Goal: Communication & Community: Connect with others

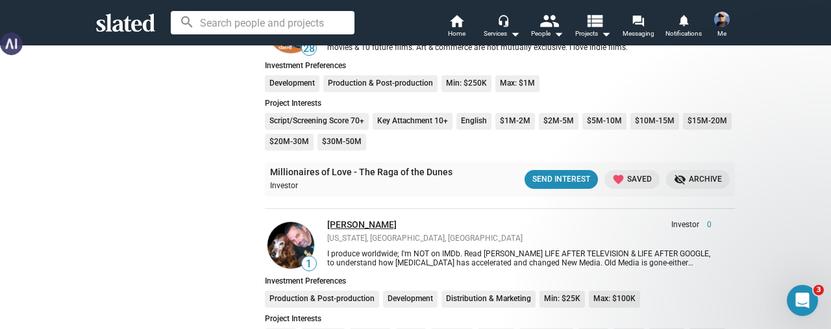
scroll to position [844, 0]
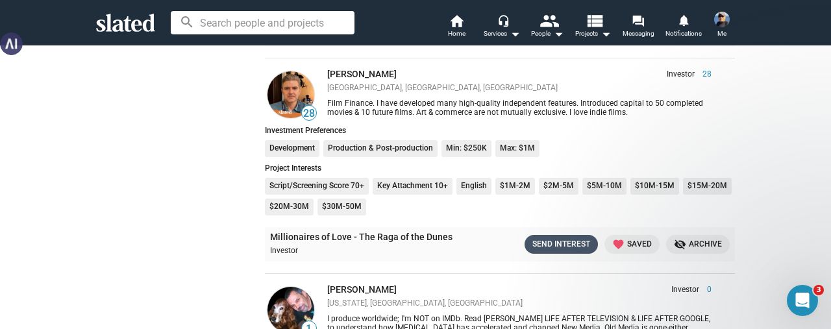
click at [532, 242] on div "Send Interest" at bounding box center [561, 245] width 58 height 14
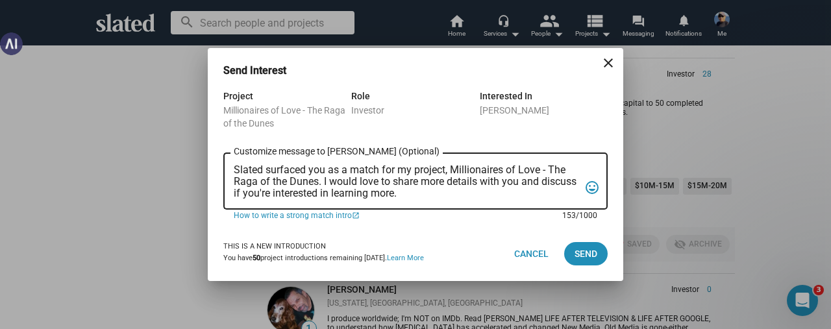
scroll to position [0, 0]
drag, startPoint x: 439, startPoint y: 194, endPoint x: 230, endPoint y: 148, distance: 213.4
click at [230, 148] on form "Project Millionaires of Love - The Raga of the Dunes Role Investor Interested I…" at bounding box center [415, 157] width 384 height 138
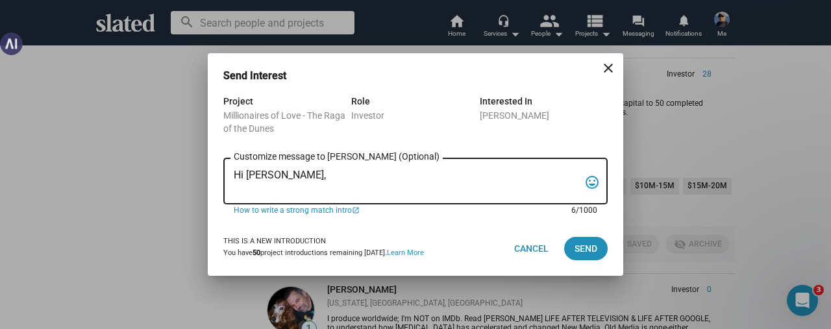
paste textarea
paste textarea "Lorem ips dol sita consecte ad Elitseddoeiu te Inci – Utla et dol Magna. A’e Ad…"
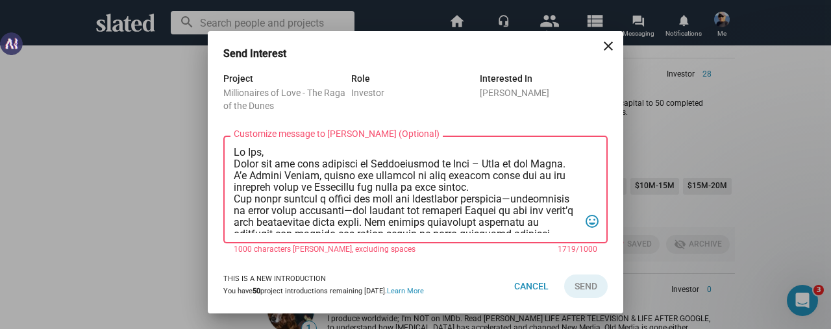
type textarea "Lo Ips, Dolor sit ame cons adipisci el Seddoeiusmod te Inci – Utla et dol Magna…"
click at [57, 30] on div "Send Interest close Project Millionaires of Love - The Raga of the Dunes Role I…" at bounding box center [415, 164] width 831 height 329
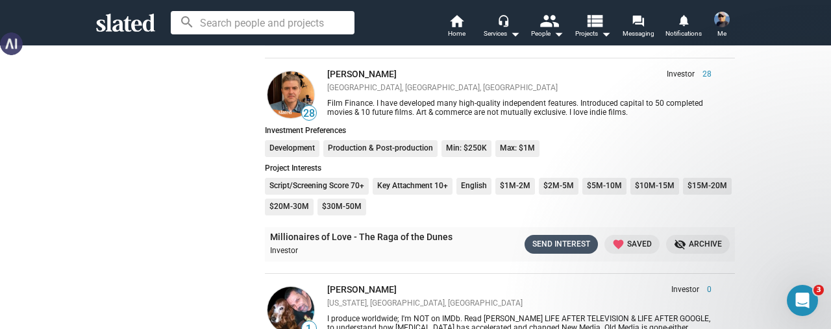
click at [539, 240] on div "Send Interest" at bounding box center [561, 245] width 58 height 14
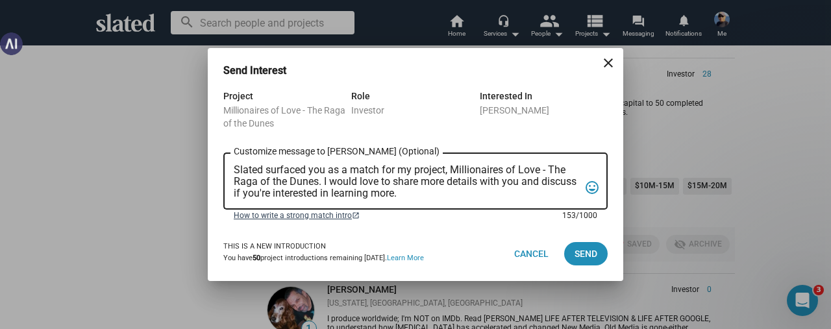
drag, startPoint x: 234, startPoint y: 167, endPoint x: 512, endPoint y: 214, distance: 282.4
click at [511, 216] on form "Project Millionaires of Love - The Raga of the Dunes Role Investor Interested I…" at bounding box center [415, 157] width 384 height 138
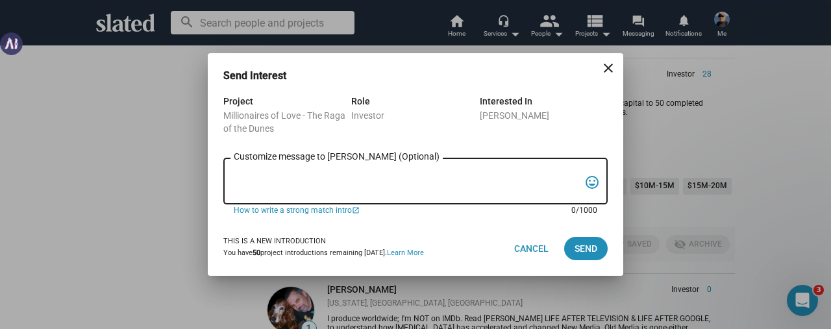
paste textarea "Lorem ips dol sita consecte ad Elitseddoeiu te Inci – Utla et dol Magna. A’e Ad…"
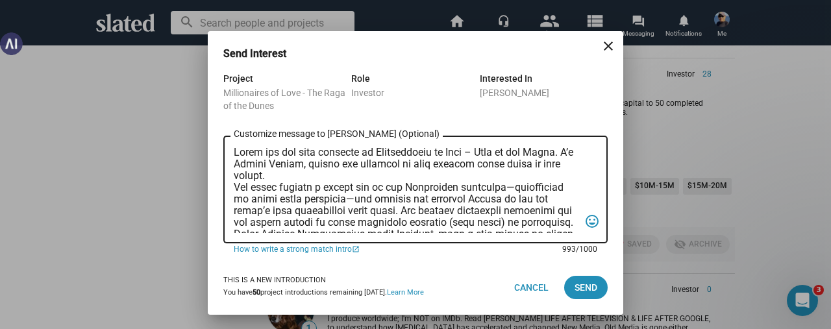
click at [236, 154] on textarea "Customize message to [PERSON_NAME] (Optional) Customize message (Optional)" at bounding box center [406, 190] width 345 height 86
click at [543, 180] on textarea "Customize message to [PERSON_NAME] (Optional) Customize message (Optional)" at bounding box center [406, 190] width 345 height 86
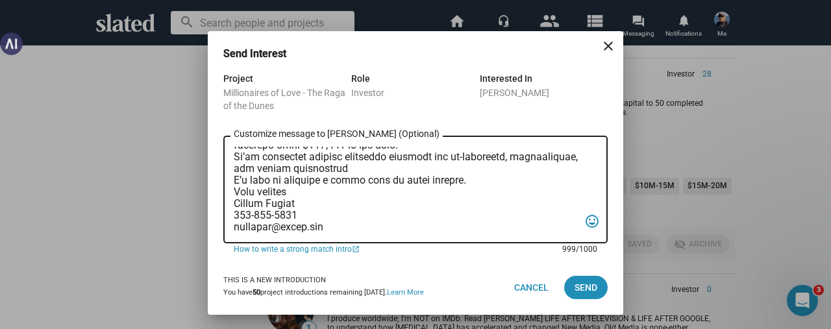
scroll to position [205, 0]
type textarea "Lo Ips, Dolor sit ame cons adipisci el Seddoeiusmod te Inci – Utla et dol Magna…"
click at [584, 289] on span "Send" at bounding box center [585, 287] width 23 height 23
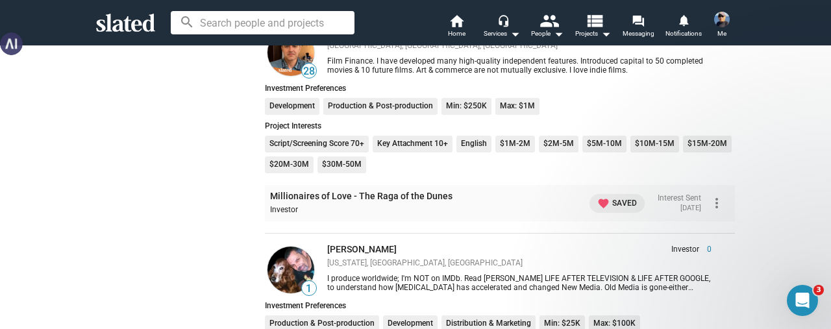
scroll to position [1039, 0]
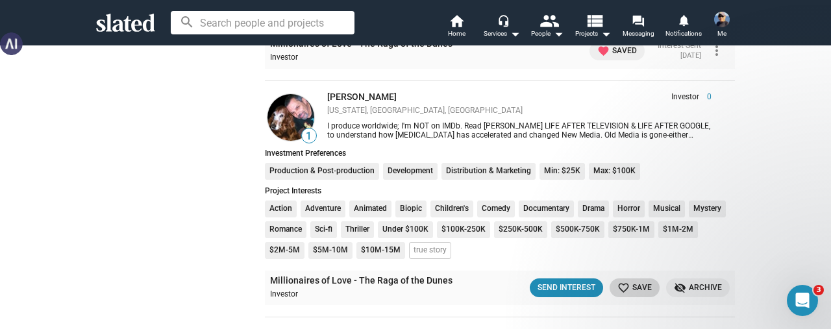
click at [617, 282] on mat-icon "favorite_border" at bounding box center [623, 288] width 12 height 12
click at [545, 288] on div "Send Interest" at bounding box center [561, 288] width 58 height 14
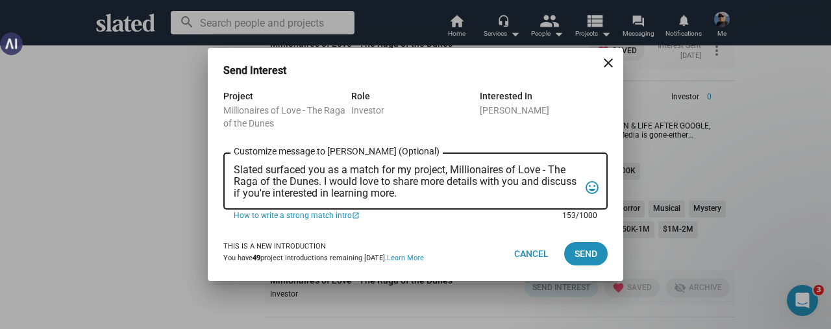
scroll to position [0, 0]
drag, startPoint x: 235, startPoint y: 169, endPoint x: 500, endPoint y: 203, distance: 267.0
click at [500, 203] on div "Slated surfaced you as a match for my project, Millionaires of Love - The Raga …" at bounding box center [406, 180] width 345 height 59
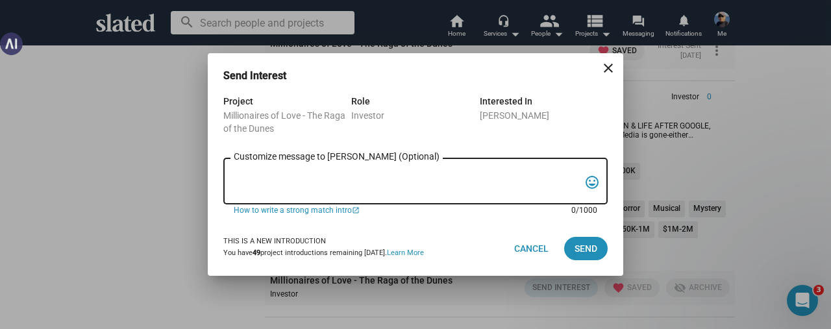
paste textarea "Lorem ips dol sita consecte ad Elitseddoeiu te Inci – Utla et dol Magna. A’e Ad…"
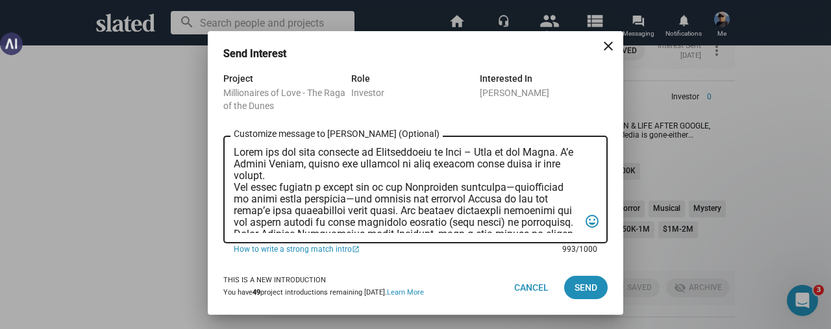
click at [235, 152] on textarea "Customize message to [PERSON_NAME] (Optional) Customize message (Optional)" at bounding box center [406, 190] width 345 height 86
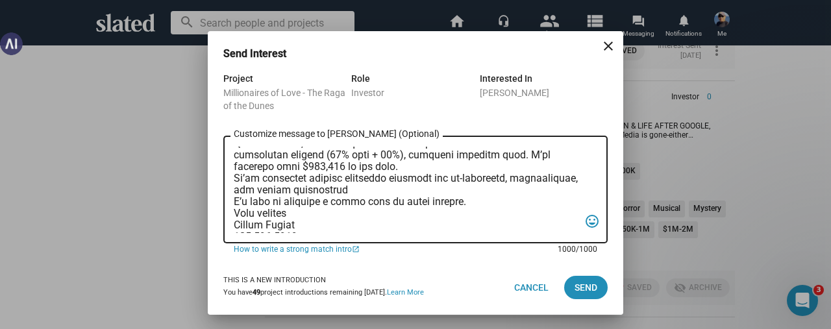
scroll to position [141, 0]
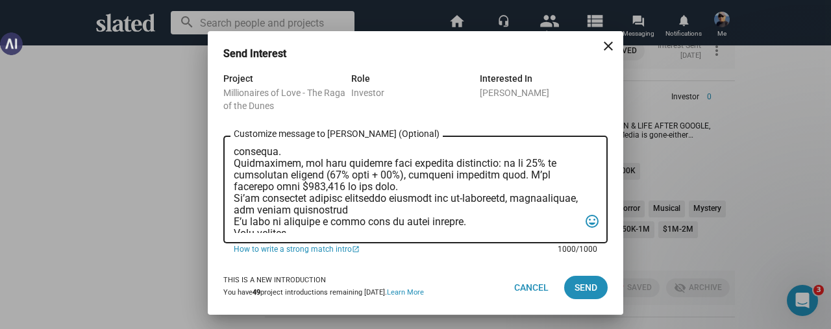
click at [343, 225] on textarea "Customize message to [PERSON_NAME] (Optional) Customize message (Optional)" at bounding box center [406, 190] width 345 height 86
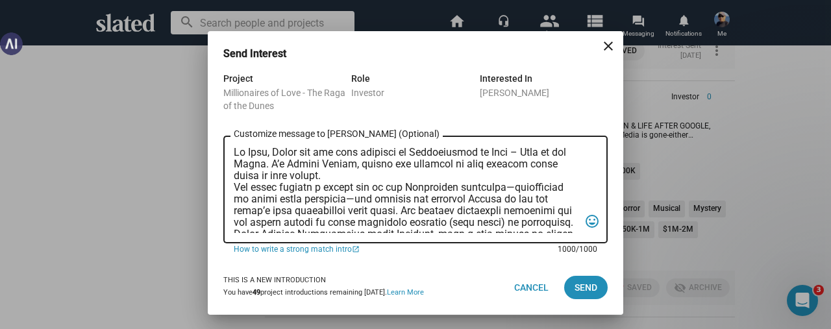
scroll to position [0, 0]
type textarea "Lo Ipsu, Dolor sit ame cons adipisci el Seddoeiusmod te Inci – Utla et dol Magn…"
click at [332, 251] on link "How to write a strong match intro open_in_new" at bounding box center [393, 249] width 319 height 12
click at [580, 282] on span "Send" at bounding box center [585, 287] width 23 height 23
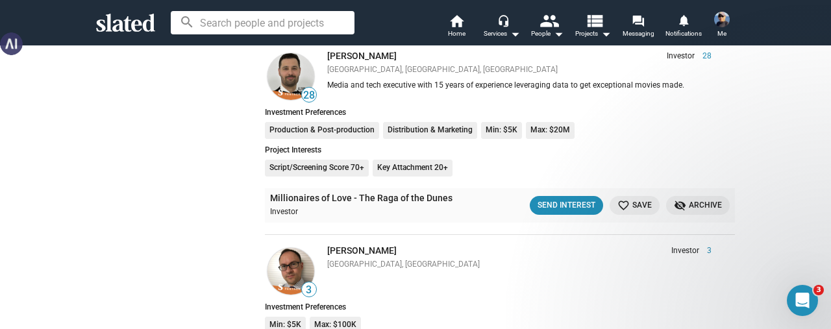
scroll to position [1298, 0]
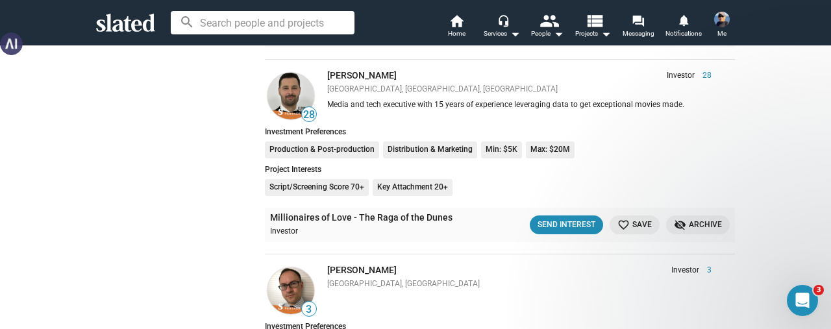
drag, startPoint x: 467, startPoint y: 157, endPoint x: 226, endPoint y: 145, distance: 241.8
click at [226, 145] on div "Show filters Filter matches by Clear all Project & Opportunities Project Projec…" at bounding box center [174, 7] width 156 height 2213
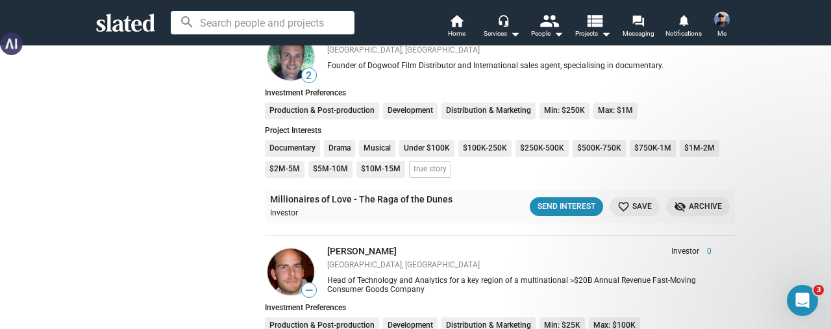
scroll to position [1753, 0]
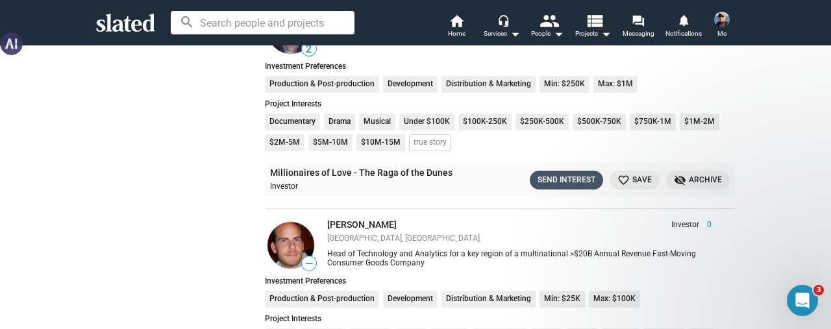
click at [554, 174] on div "Send Interest" at bounding box center [566, 180] width 58 height 14
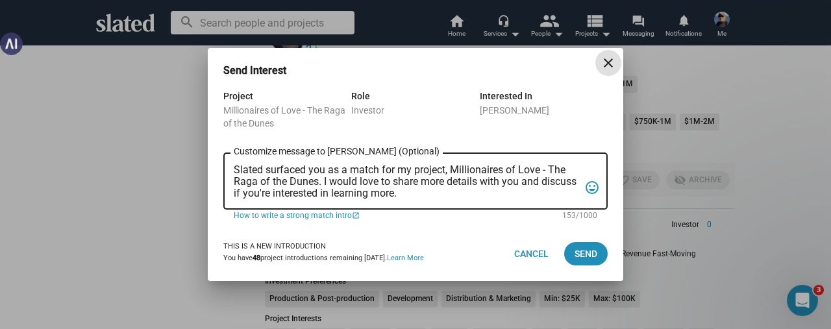
scroll to position [0, 0]
click at [453, 195] on textarea "Slated surfaced you as a match for my project, Millionaires of Love - The Raga …" at bounding box center [406, 181] width 345 height 35
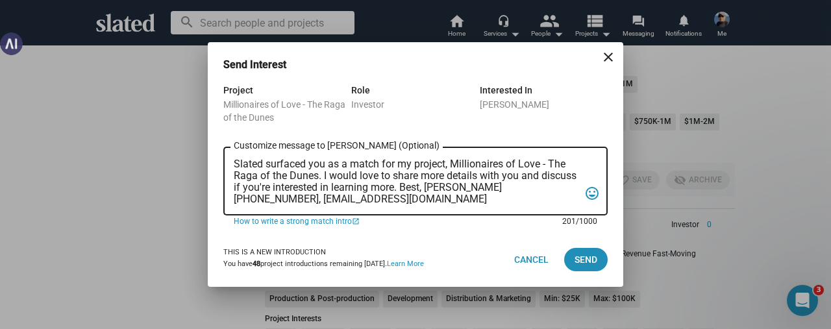
click at [236, 162] on textarea "Slated surfaced you as a match for my project, Millionaires of Love - The Raga …" at bounding box center [406, 181] width 345 height 47
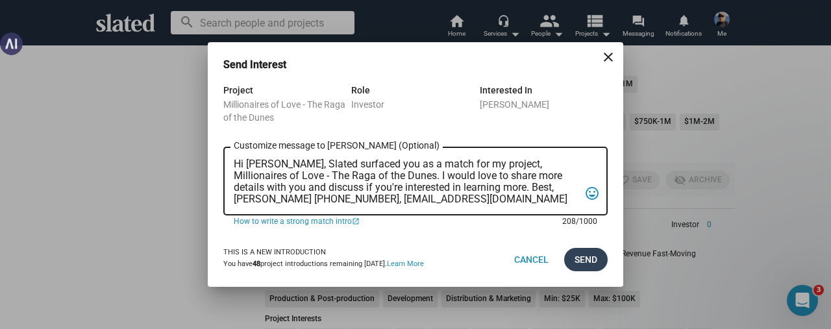
type textarea "Hi [PERSON_NAME], Slated surfaced you as a match for my project, Millionaires o…"
click at [576, 261] on span "Send" at bounding box center [585, 259] width 23 height 23
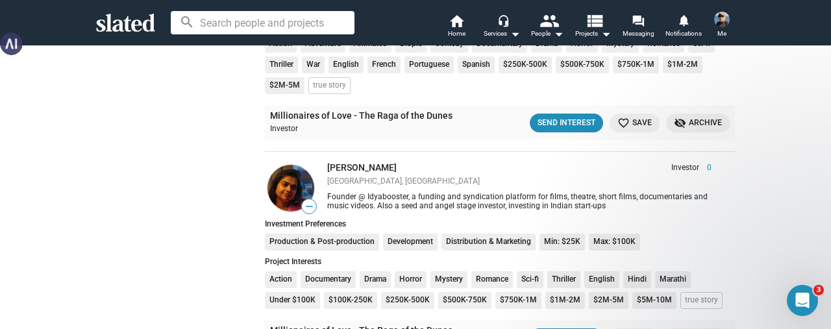
scroll to position [2077, 0]
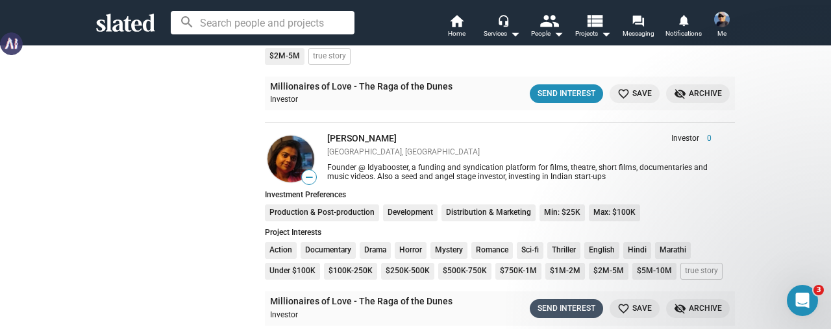
click at [550, 302] on div "Send Interest" at bounding box center [566, 309] width 58 height 14
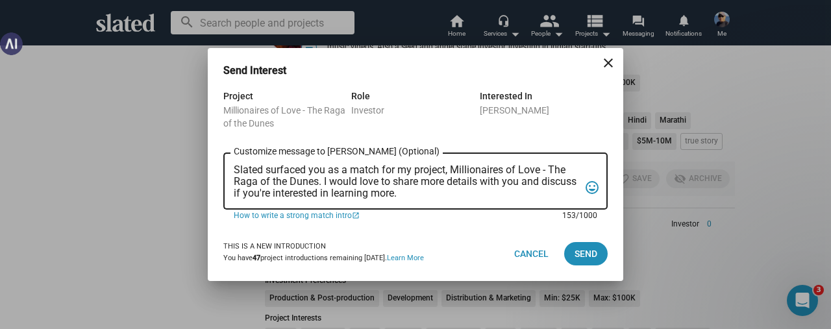
scroll to position [0, 0]
drag, startPoint x: 441, startPoint y: 198, endPoint x: 216, endPoint y: 164, distance: 227.8
click at [216, 164] on div "Project Millionaires of Love - The Raga of the Dunes Role Investor Interested I…" at bounding box center [415, 157] width 415 height 138
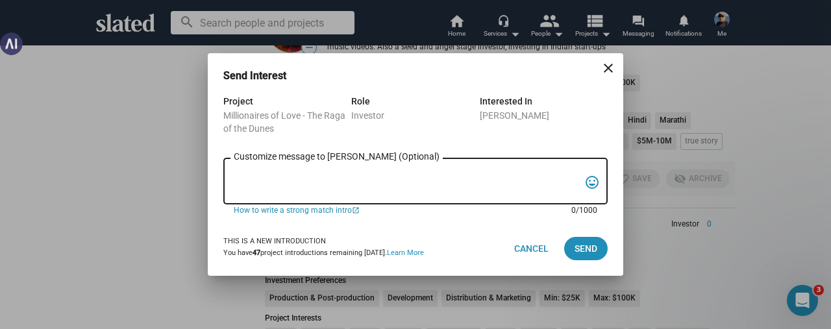
paste textarea "Lorem ips dol sita consecte ad Elitseddoeiu te Inci – Utla et dol Magna. A’e Ad…"
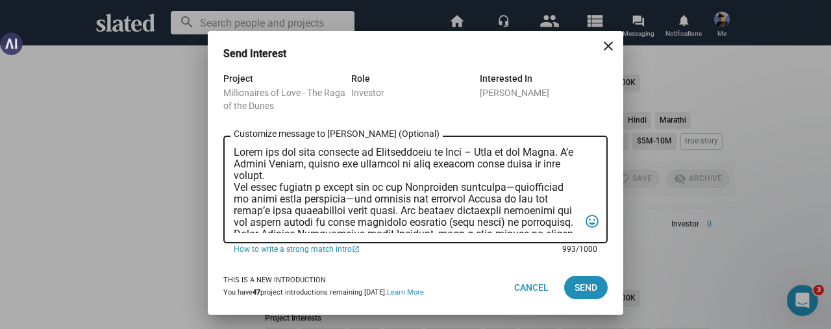
click at [234, 153] on textarea "Customize message to [PERSON_NAME] (Optional) Customize message (Optional)" at bounding box center [406, 190] width 345 height 86
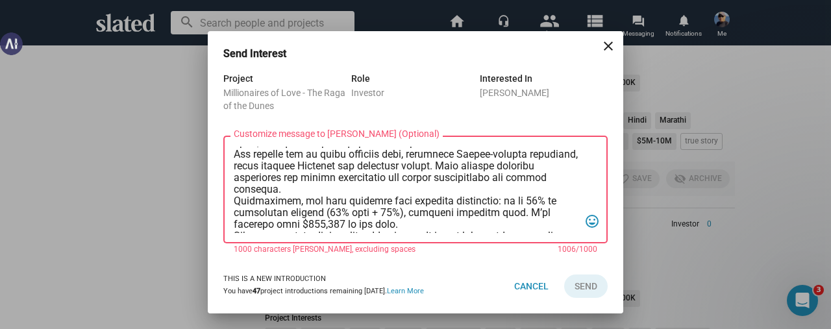
scroll to position [130, 0]
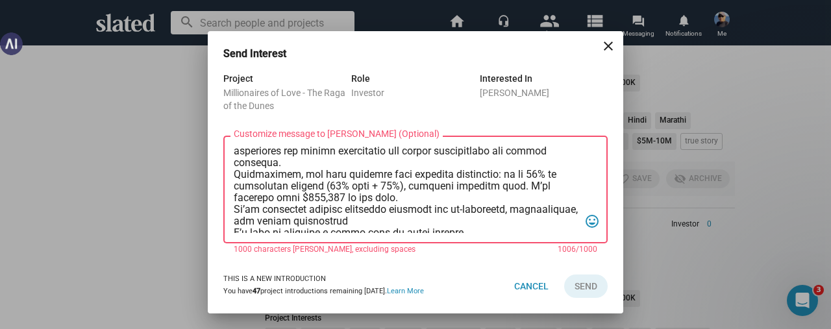
drag, startPoint x: 276, startPoint y: 211, endPoint x: 230, endPoint y: 212, distance: 46.1
click at [230, 212] on div "Customize message to [PERSON_NAME] (Optional) Customize message (Optional) tag_…" at bounding box center [415, 188] width 384 height 110
click at [292, 212] on textarea "Customize message to [PERSON_NAME] (Optional) Customize message (Optional)" at bounding box center [406, 190] width 345 height 86
click at [298, 207] on textarea "Customize message to [PERSON_NAME] (Optional) Customize message (Optional)" at bounding box center [406, 190] width 345 height 86
click at [312, 222] on textarea "Customize message to [PERSON_NAME] (Optional) Customize message (Optional)" at bounding box center [406, 190] width 345 height 86
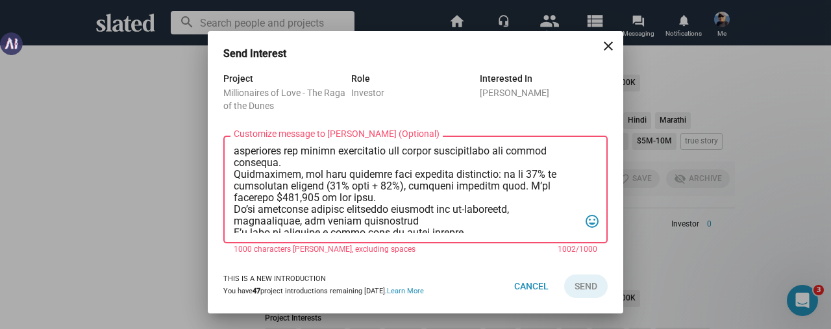
click at [302, 176] on textarea "Customize message to [PERSON_NAME] (Optional) Customize message (Optional)" at bounding box center [406, 190] width 345 height 86
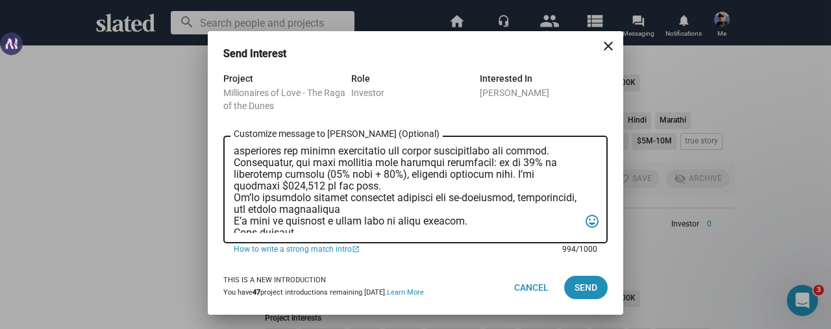
scroll to position [0, 0]
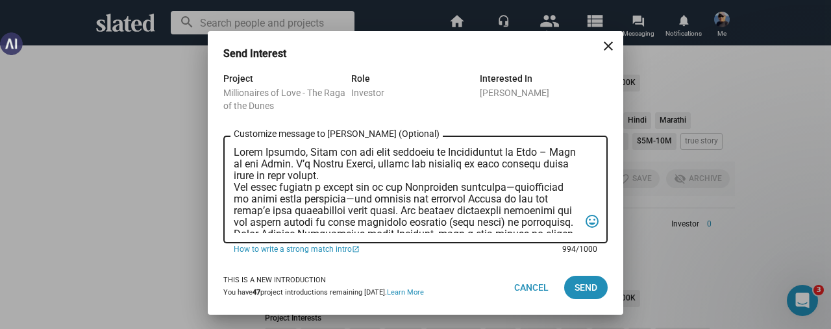
click at [297, 153] on textarea "Customize message to [PERSON_NAME] (Optional) Customize message (Optional)" at bounding box center [406, 190] width 345 height 86
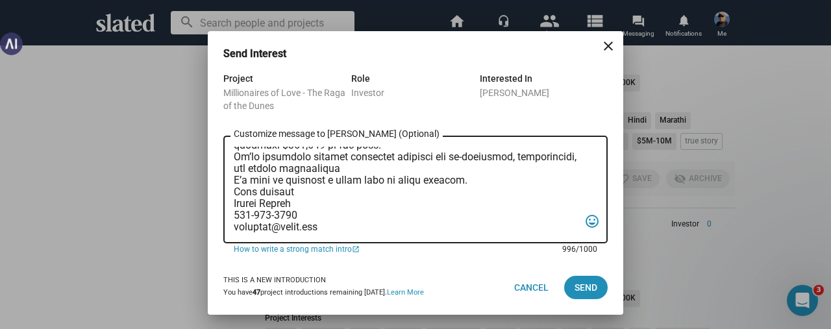
scroll to position [205, 0]
type textarea "Lorem Ipsumdolo, Sitam con adi elit seddoeiu te Incididuntut la Etdo – Magn al …"
click at [578, 283] on span "Send" at bounding box center [585, 287] width 23 height 23
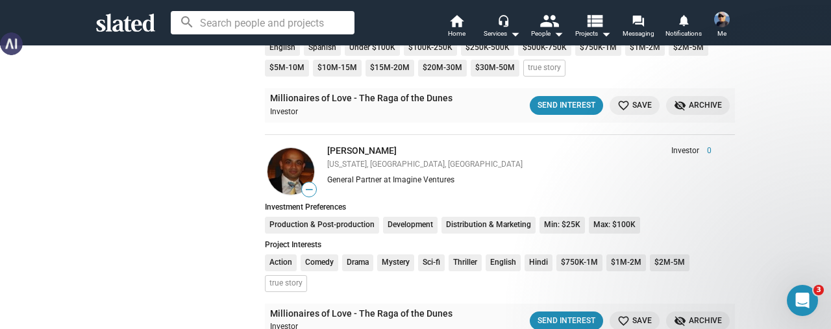
scroll to position [3895, 0]
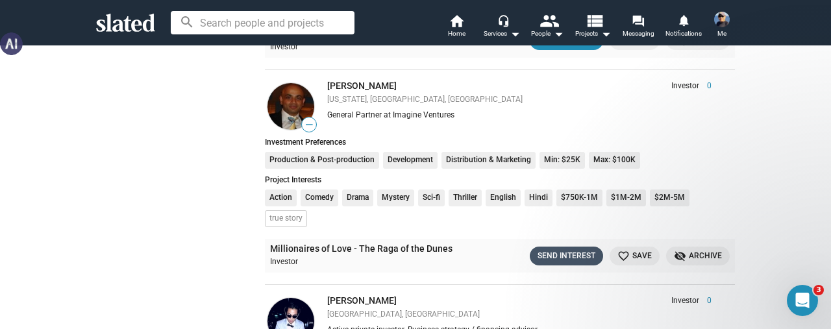
click at [552, 249] on div "Send Interest" at bounding box center [566, 256] width 58 height 14
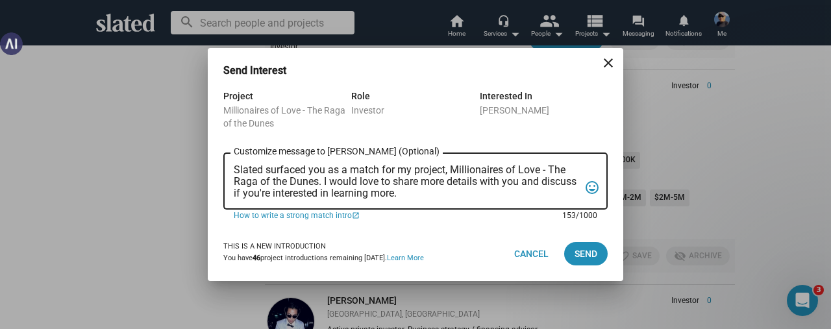
scroll to position [0, 0]
drag, startPoint x: 234, startPoint y: 167, endPoint x: 498, endPoint y: 207, distance: 267.1
click at [498, 207] on div "Slated surfaced you as a match for my project, Millionaires of Love - The Raga …" at bounding box center [406, 180] width 345 height 59
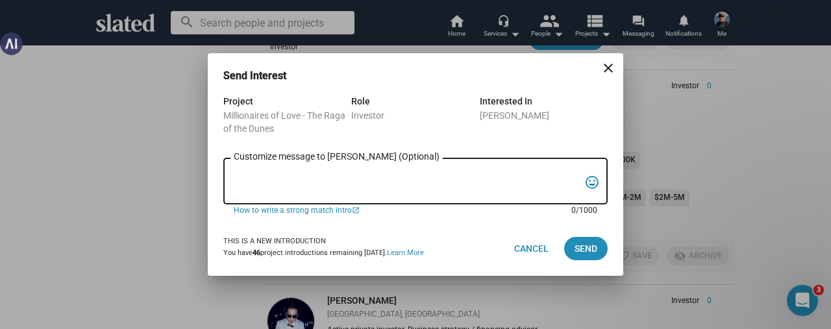
paste textarea "Lorem ips dol sita consecte ad Elitseddoeiu te Inci – Utla et dol Magna. A’e Ad…"
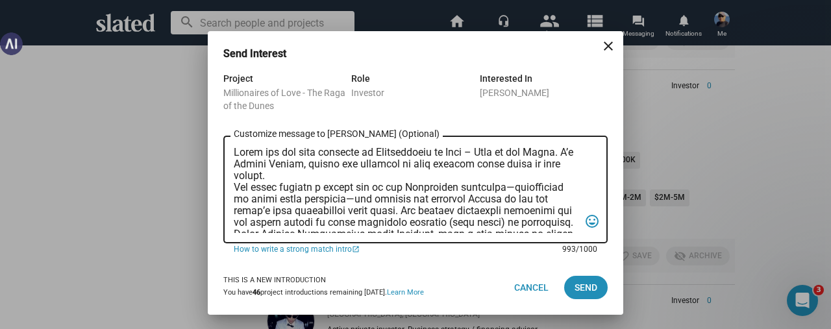
click at [235, 154] on textarea "Customize message to [PERSON_NAME] (Optional) Customize message (Optional)" at bounding box center [406, 190] width 345 height 86
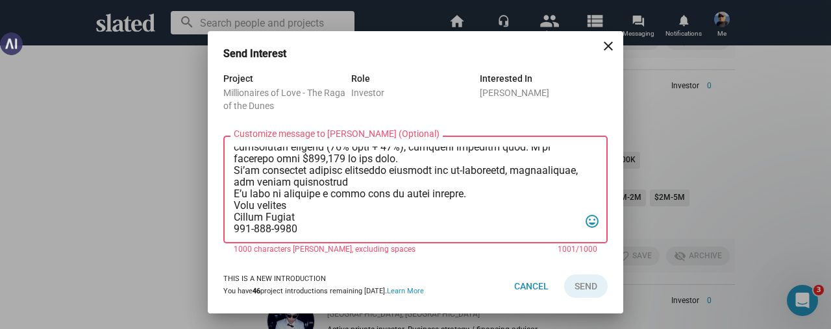
scroll to position [141, 0]
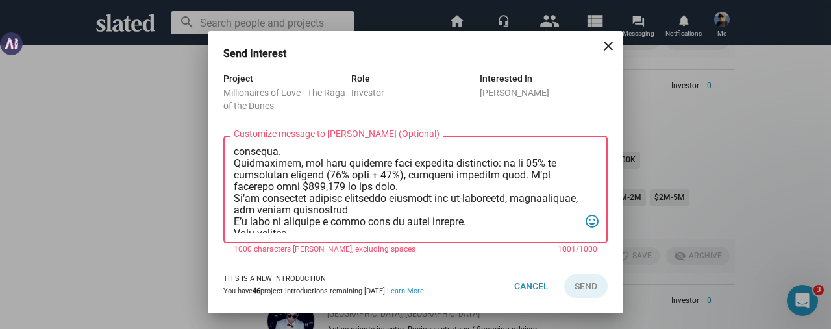
click at [312, 164] on textarea "Customize message to [PERSON_NAME] (Optional) Customize message (Optional)" at bounding box center [406, 190] width 345 height 86
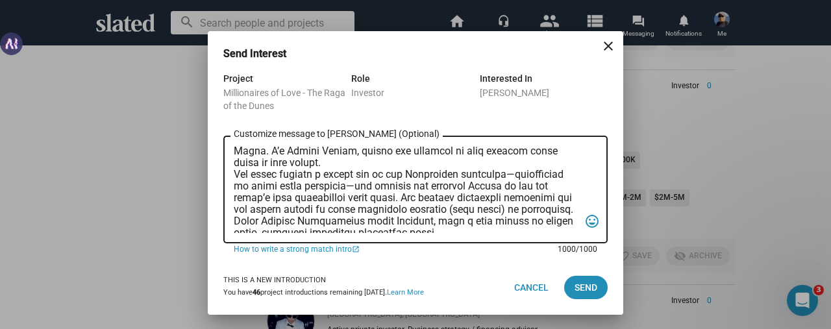
scroll to position [0, 0]
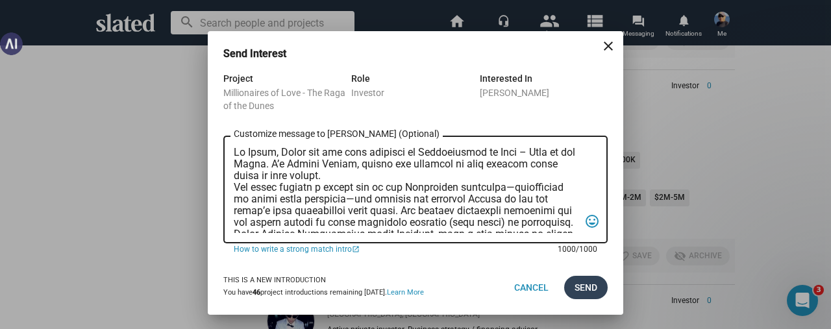
type textarea "Lo Ipsum, Dolor sit ame cons adipisci el Seddoeiusmod te Inci – Utla et dol Mag…"
click at [580, 284] on span "Send" at bounding box center [585, 287] width 23 height 23
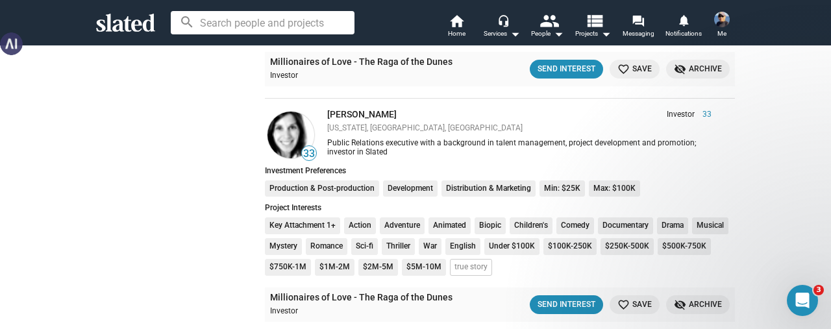
scroll to position [5323, 0]
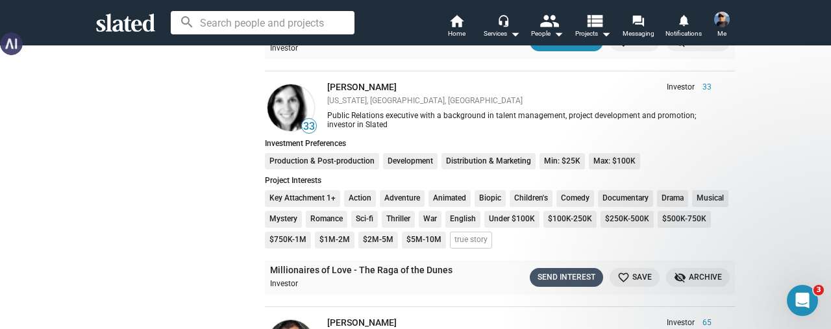
click at [541, 271] on div "Send Interest" at bounding box center [566, 278] width 58 height 14
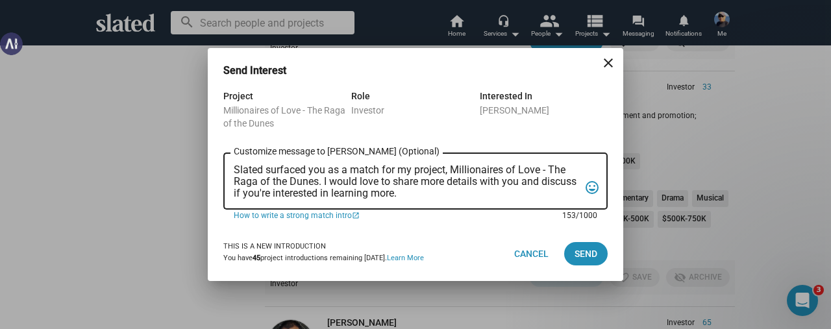
drag, startPoint x: 444, startPoint y: 190, endPoint x: 214, endPoint y: 158, distance: 232.6
click at [214, 158] on div "Project Millionaires of Love - The Raga of the Dunes Role Investor Interested I…" at bounding box center [415, 157] width 415 height 138
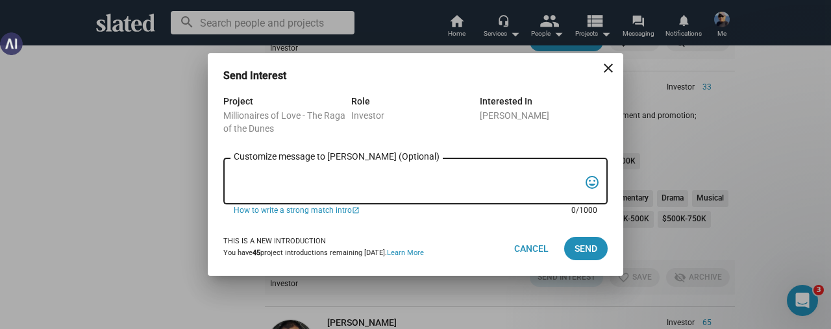
paste textarea "Lorem ips dol sita consecte ad Elitseddoeiu te Inci – Utla et dol Magna. A’e Ad…"
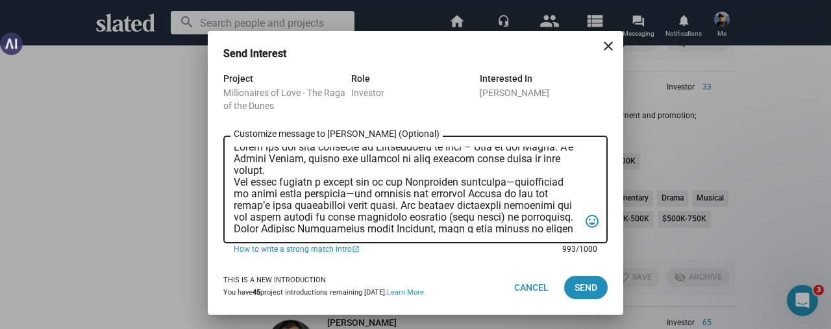
scroll to position [0, 0]
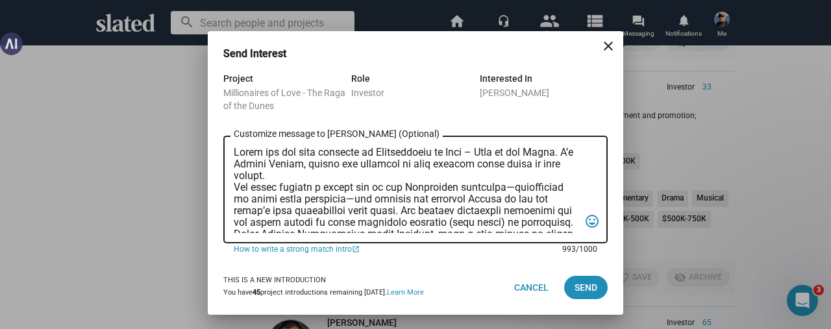
click at [238, 155] on textarea "Customize message to [PERSON_NAME] (Optional) Customize message (Optional)" at bounding box center [406, 190] width 345 height 86
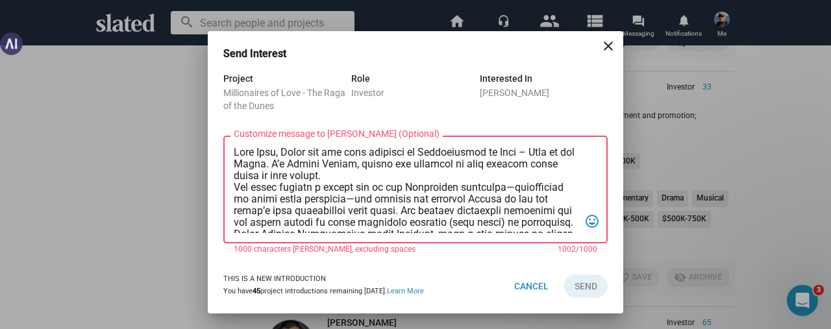
click at [338, 174] on textarea "Customize message to [PERSON_NAME] (Optional) Customize message (Optional)" at bounding box center [406, 190] width 345 height 86
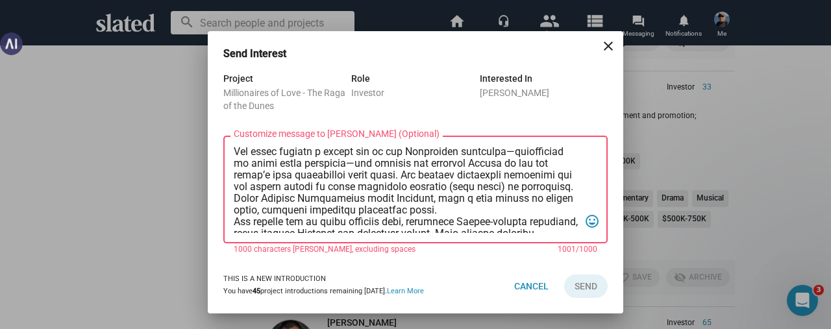
scroll to position [65, 0]
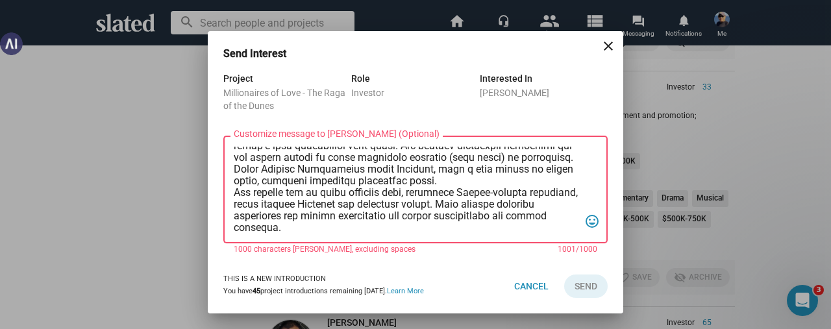
click at [365, 176] on textarea "Customize message to [PERSON_NAME] (Optional) Customize message (Optional)" at bounding box center [406, 190] width 345 height 86
click at [370, 171] on textarea "Customize message to [PERSON_NAME] (Optional) Customize message (Optional)" at bounding box center [406, 190] width 345 height 86
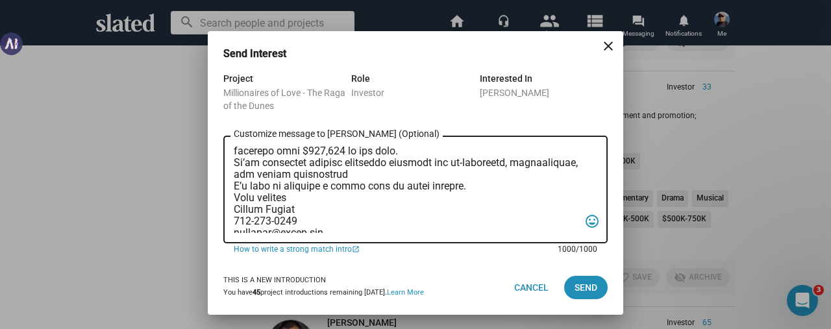
scroll to position [205, 0]
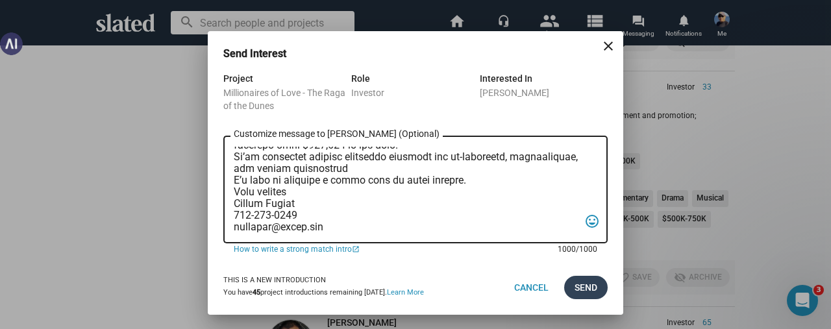
type textarea "Lore Ipsu, Dolor sit ame cons adipisci el Seddoeiusmod te Inci – Utla et dol Ma…"
click at [580, 286] on span "Send" at bounding box center [585, 287] width 23 height 23
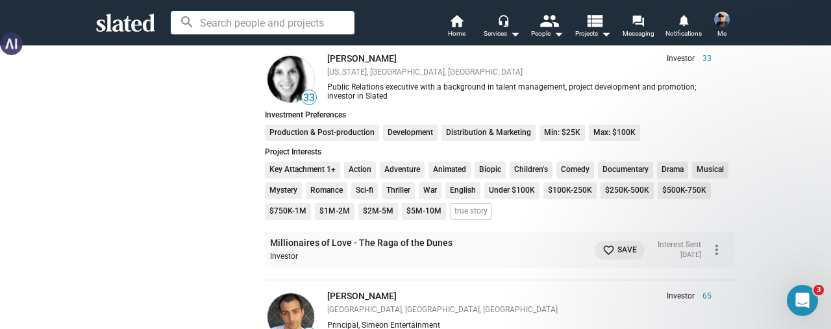
scroll to position [5323, 0]
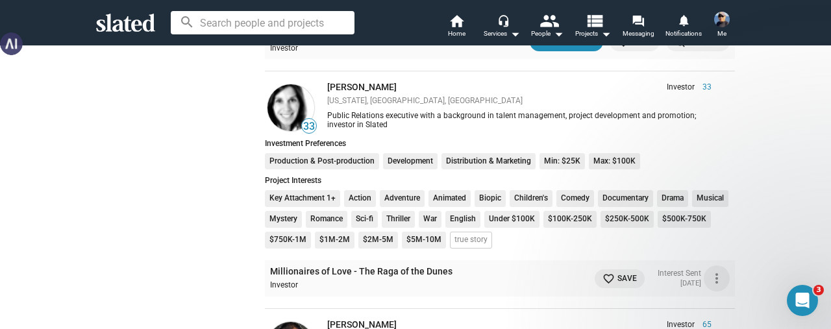
click at [711, 271] on mat-icon "more_vert" at bounding box center [717, 279] width 16 height 16
click at [682, 273] on button "Message" at bounding box center [688, 275] width 73 height 21
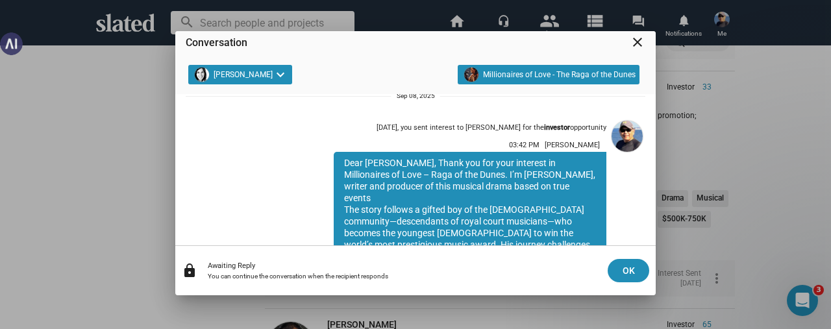
scroll to position [0, 0]
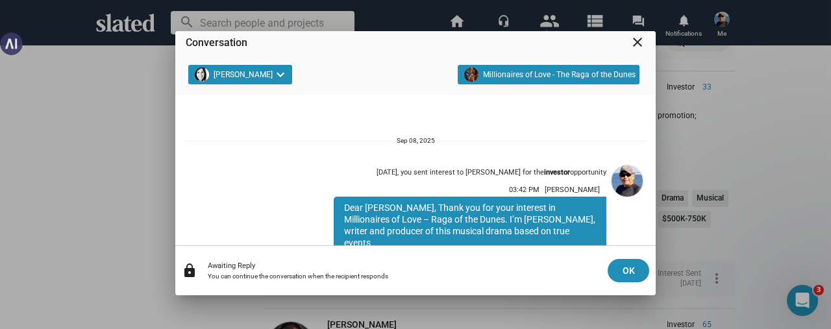
click at [643, 42] on mat-icon "close" at bounding box center [638, 42] width 16 height 16
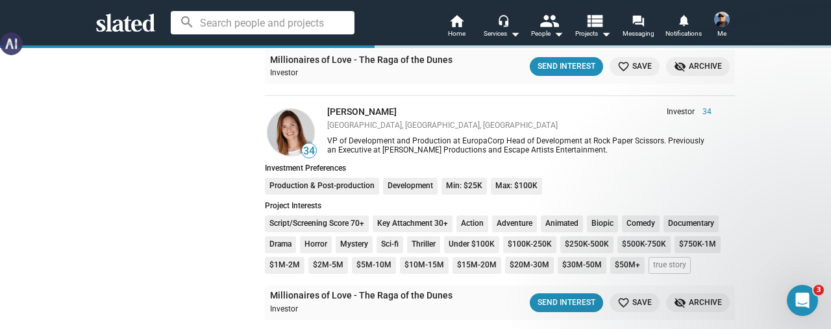
scroll to position [5972, 0]
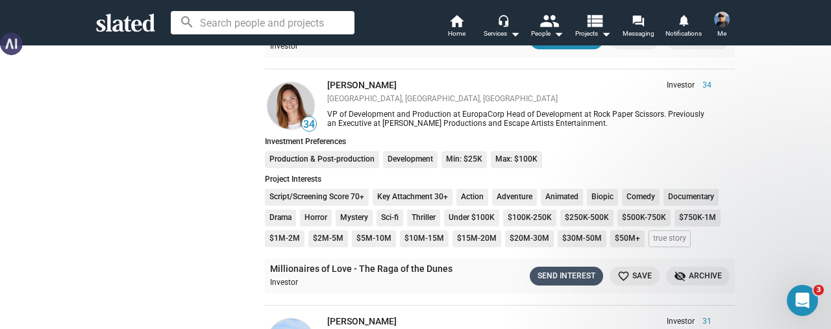
click at [539, 269] on div "Send Interest" at bounding box center [566, 276] width 58 height 14
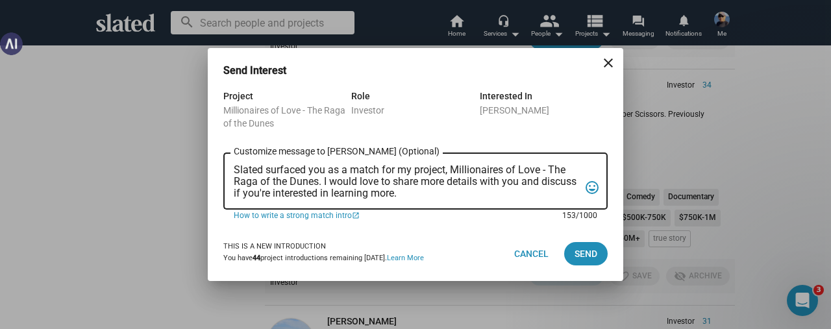
drag, startPoint x: 445, startPoint y: 190, endPoint x: 186, endPoint y: 171, distance: 259.7
click at [186, 171] on div "Send Interest close Project Millionaires of Love - The Raga of the Dunes Role I…" at bounding box center [415, 164] width 831 height 329
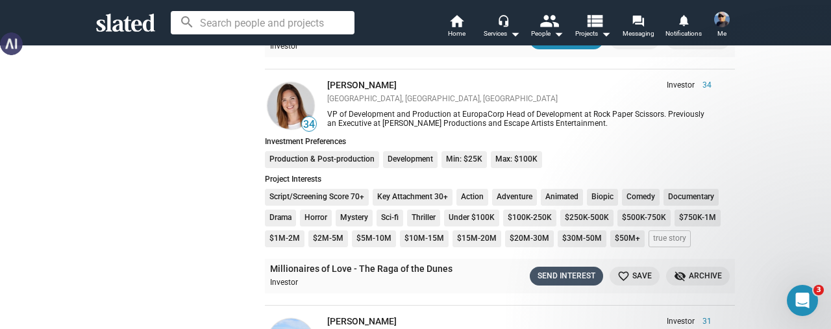
click at [553, 269] on div "Send Interest" at bounding box center [566, 276] width 58 height 14
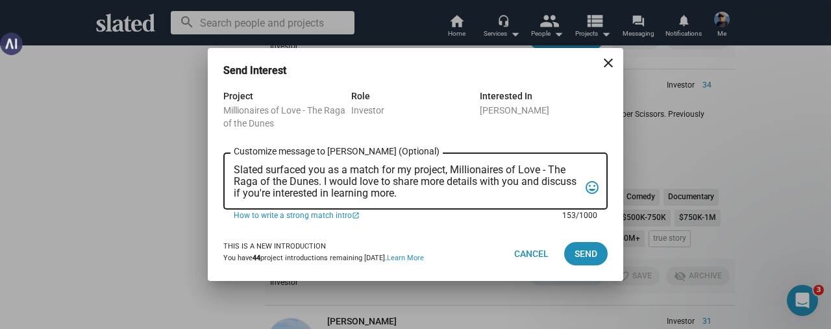
scroll to position [0, 0]
drag, startPoint x: 460, startPoint y: 197, endPoint x: 214, endPoint y: 167, distance: 247.7
click at [214, 167] on div "Project Millionaires of Love - The Raga of the Dunes Role Investor Interested I…" at bounding box center [415, 157] width 415 height 138
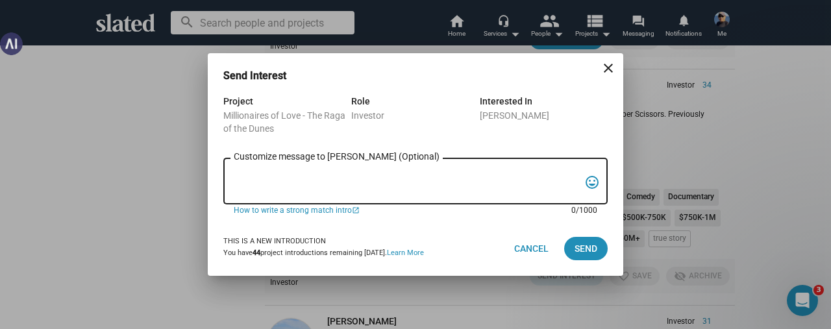
paste textarea "Lorem ips dol sita consecte ad Elitseddoeiu te Inci – Utla et dol Magna. A’e Ad…"
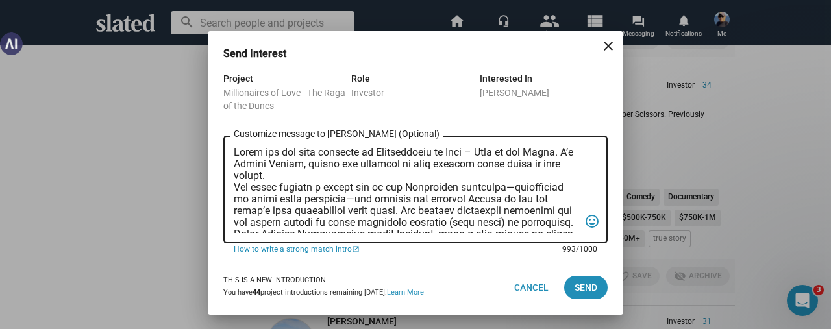
click at [234, 150] on textarea "Customize message to [PERSON_NAME] (Optional) Customize message (Optional)" at bounding box center [406, 190] width 345 height 86
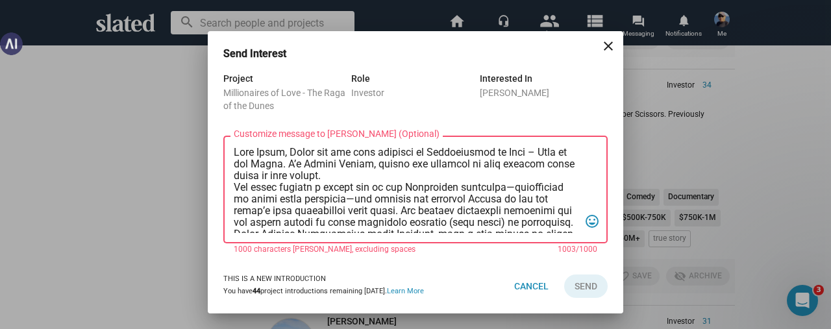
scroll to position [65, 0]
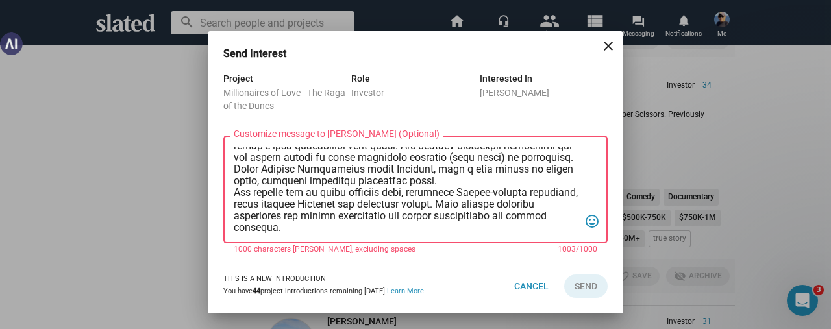
click at [371, 173] on textarea "Customize message to [PERSON_NAME] (Optional) Customize message (Optional)" at bounding box center [406, 190] width 345 height 86
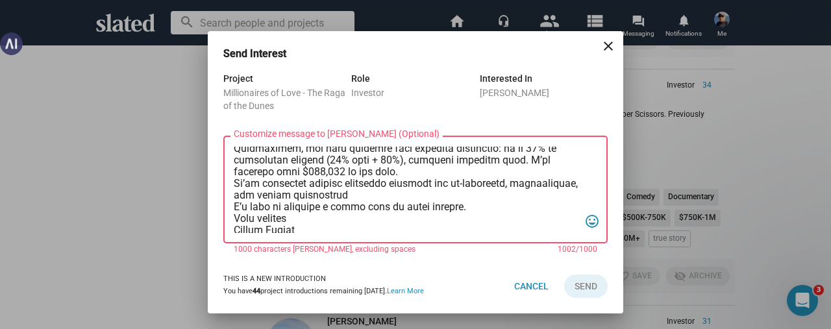
scroll to position [130, 0]
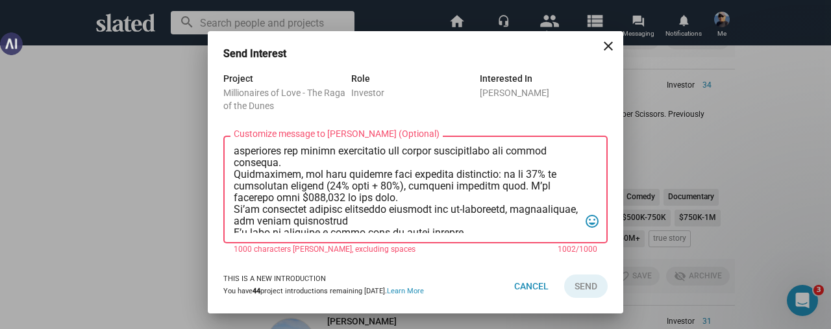
click at [324, 178] on textarea "Customize message to [PERSON_NAME] (Optional) Customize message (Optional)" at bounding box center [406, 190] width 345 height 86
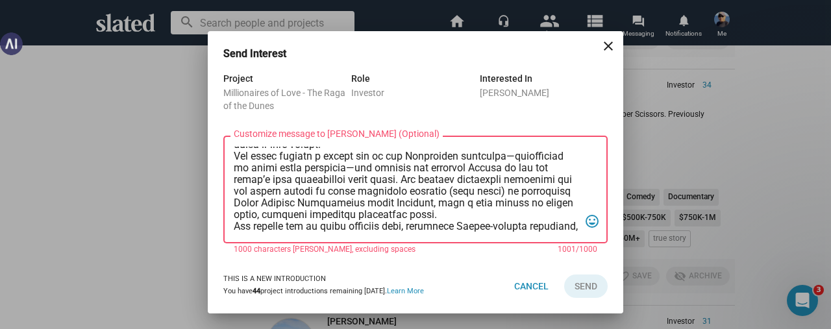
scroll to position [0, 0]
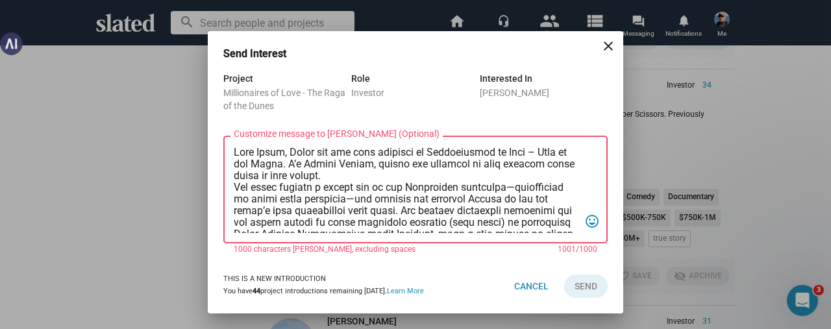
click at [337, 182] on textarea "Customize message to [PERSON_NAME] (Optional) Customize message (Optional)" at bounding box center [406, 190] width 345 height 86
click at [338, 175] on textarea "Customize message to [PERSON_NAME] (Optional) Customize message (Optional)" at bounding box center [406, 190] width 345 height 86
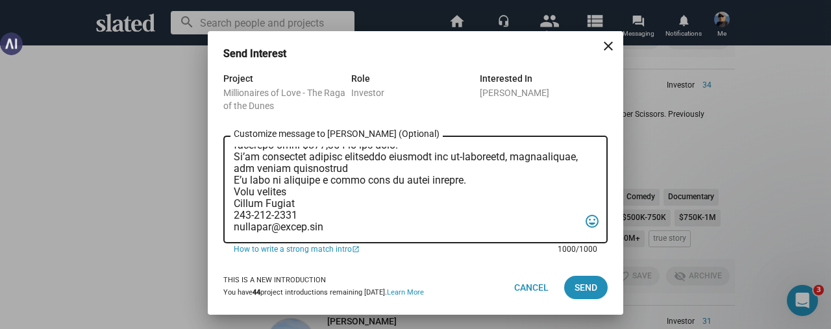
scroll to position [205, 0]
type textarea "Lore Ipsum, Dolor sit ame cons adipisci el Seddoeiusmod te Inci – Utla et dol M…"
click at [578, 283] on span "Send" at bounding box center [585, 287] width 23 height 23
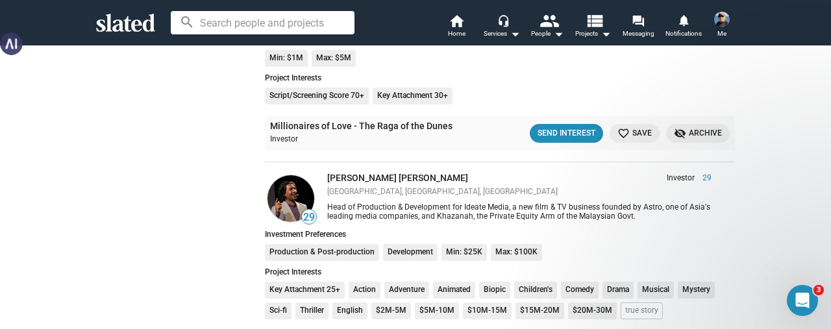
scroll to position [7530, 0]
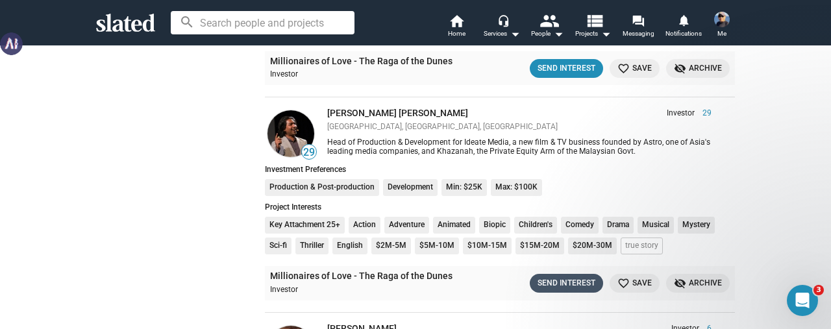
click at [565, 277] on div "Send Interest" at bounding box center [566, 284] width 58 height 14
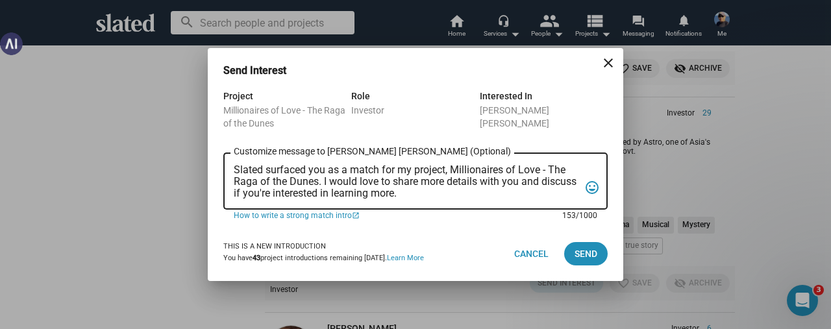
scroll to position [0, 0]
drag, startPoint x: 435, startPoint y: 193, endPoint x: 219, endPoint y: 168, distance: 217.0
click at [219, 168] on div "Project Millionaires of Love - The Raga of the Dunes Role Investor Interested I…" at bounding box center [415, 157] width 415 height 138
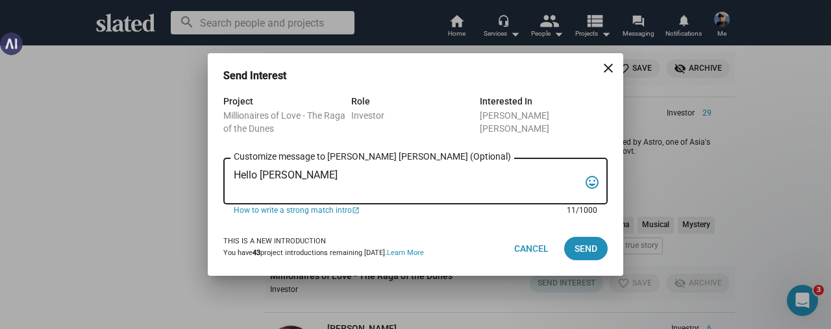
paste textarea "Lorem ips dol sita consecte ad Elitseddoeiu te Inci – Utla et dol Magna. A’e Ad…"
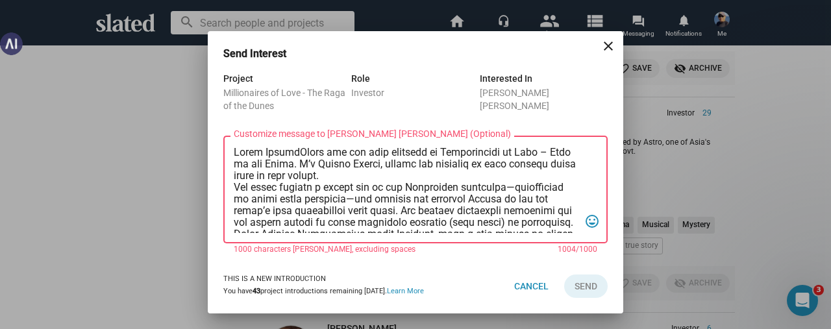
click at [291, 151] on textarea "Customize message to [PERSON_NAME] [PERSON_NAME] (Optional) Customize message (…" at bounding box center [406, 190] width 345 height 86
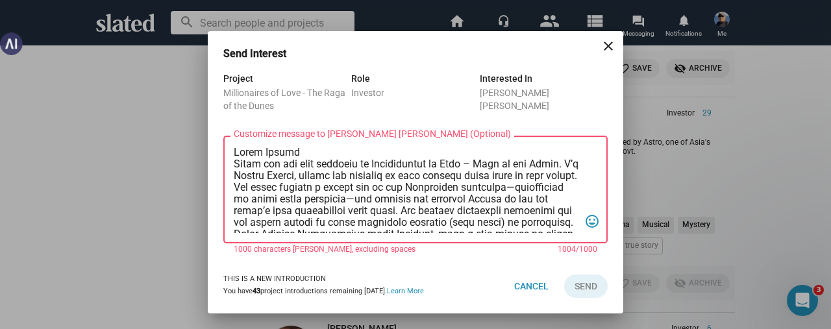
click at [293, 189] on textarea "Customize message to [PERSON_NAME] [PERSON_NAME] (Optional) Customize message (…" at bounding box center [406, 190] width 345 height 86
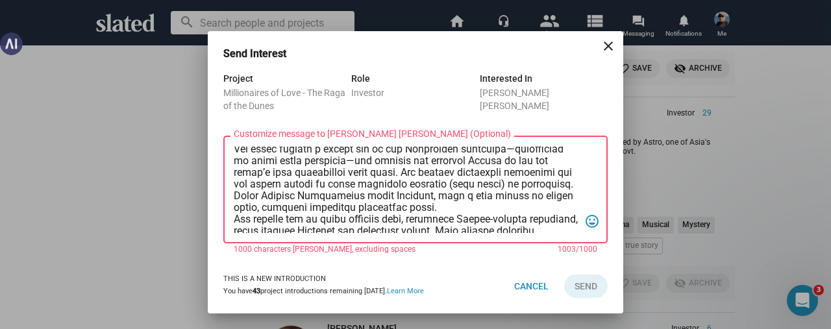
scroll to position [65, 0]
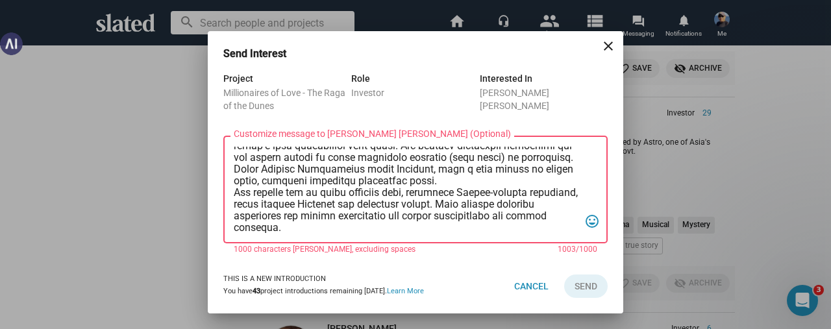
click at [360, 184] on textarea "Customize message to [PERSON_NAME] [PERSON_NAME] (Optional) Customize message (…" at bounding box center [406, 190] width 345 height 86
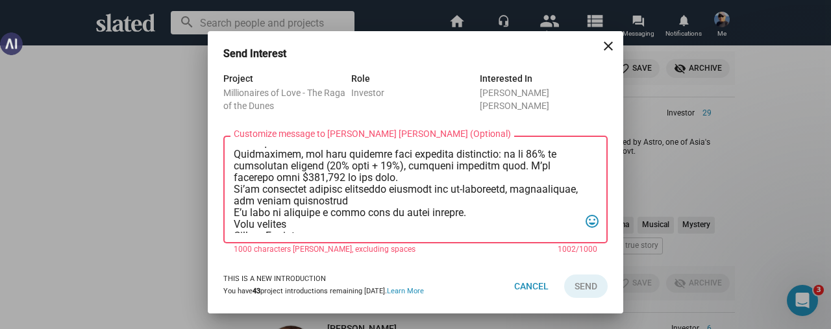
scroll to position [130, 0]
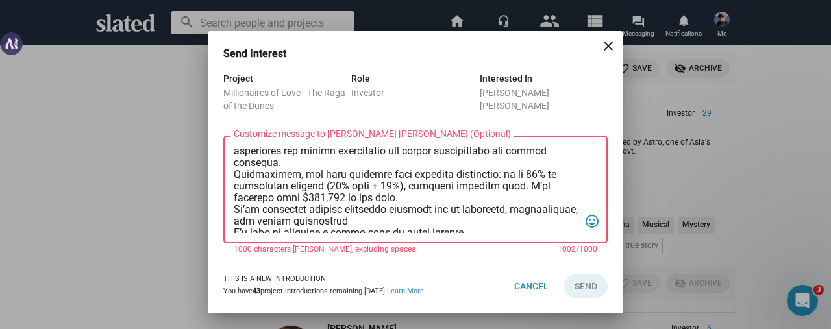
click at [312, 184] on textarea "Customize message to [PERSON_NAME] [PERSON_NAME] (Optional) Customize message (…" at bounding box center [406, 190] width 345 height 86
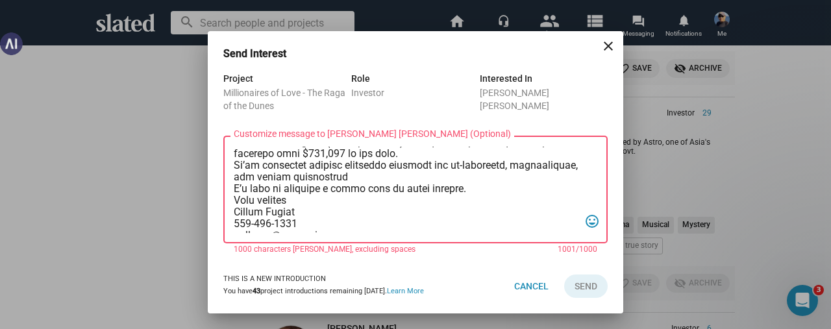
scroll to position [195, 0]
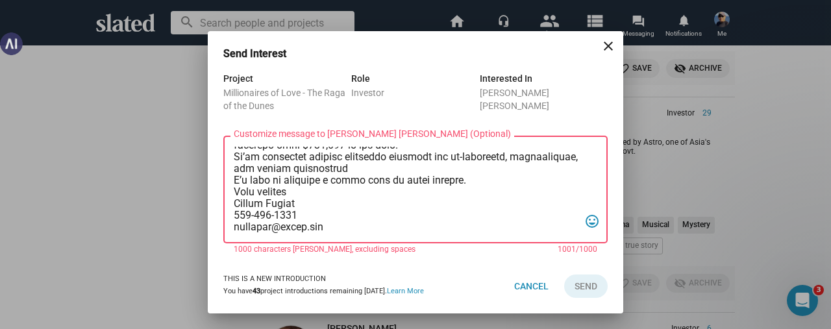
click at [397, 160] on textarea "Customize message to [PERSON_NAME] [PERSON_NAME] (Optional) Customize message (…" at bounding box center [406, 190] width 345 height 86
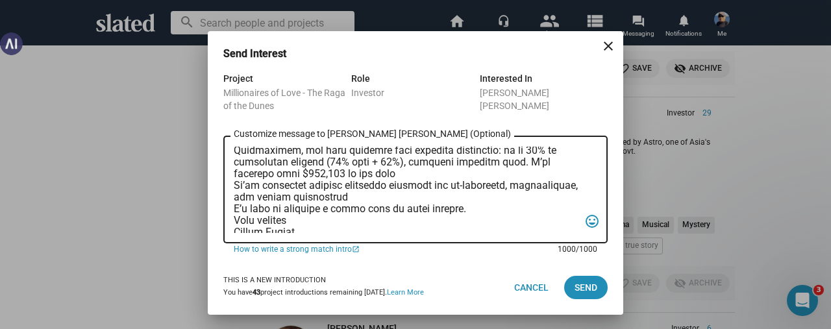
scroll to position [217, 0]
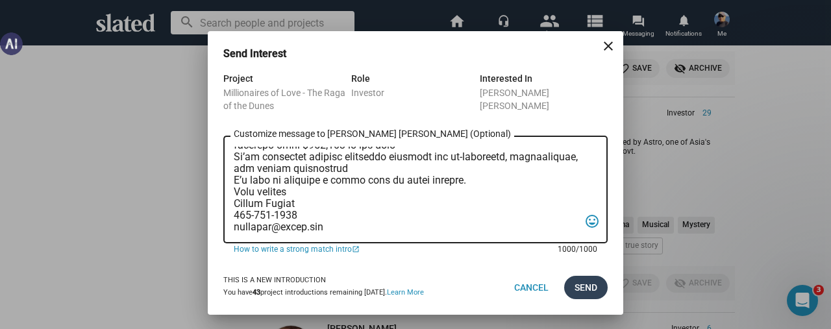
type textarea "Lorem Ipsumd Sitam con adi elit seddoeiu te Incididuntut la Etdo – Magn al eni …"
click at [592, 288] on span "Send" at bounding box center [585, 287] width 23 height 23
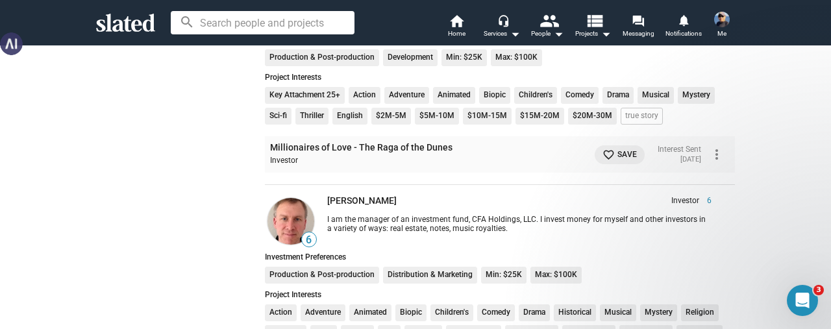
scroll to position [7724, 0]
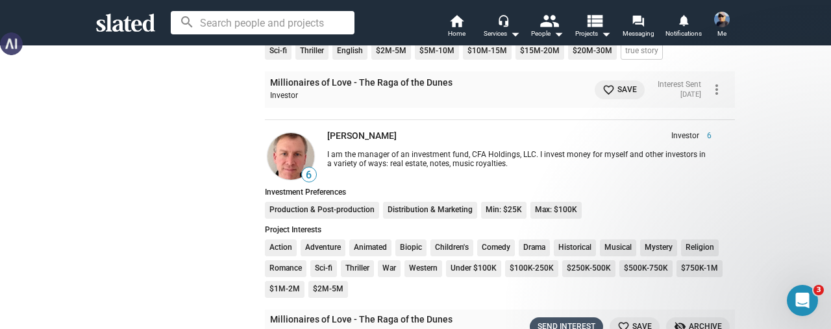
click at [571, 320] on div "Send Interest" at bounding box center [566, 327] width 58 height 14
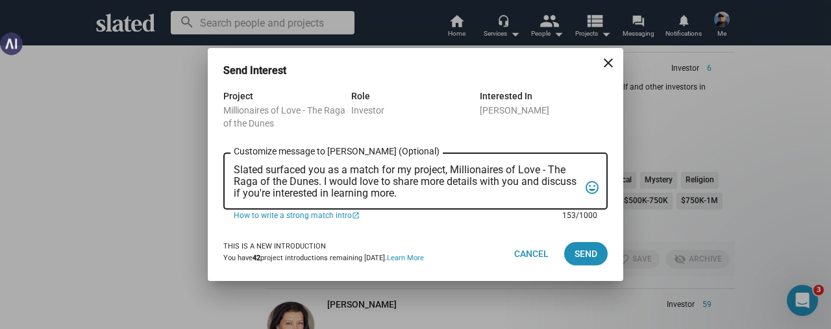
scroll to position [0, 0]
drag, startPoint x: 445, startPoint y: 192, endPoint x: 218, endPoint y: 169, distance: 227.7
click at [219, 166] on div "Project Millionaires of Love - The Raga of the Dunes Role Investor Interested I…" at bounding box center [415, 157] width 415 height 138
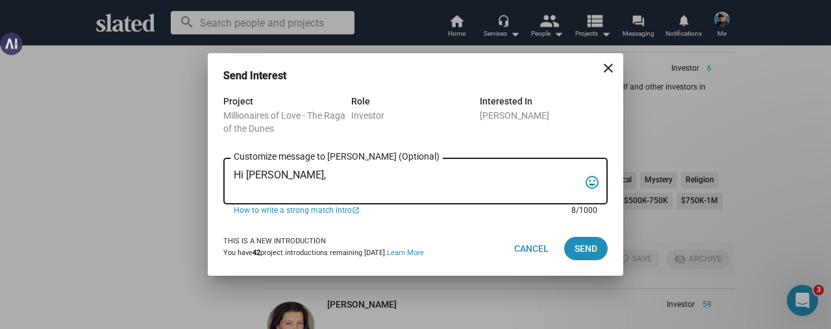
paste textarea "Lorem ips dol sita consecte ad Elitseddoeiu te Inci – Utla et dol Magna. A’e Ad…"
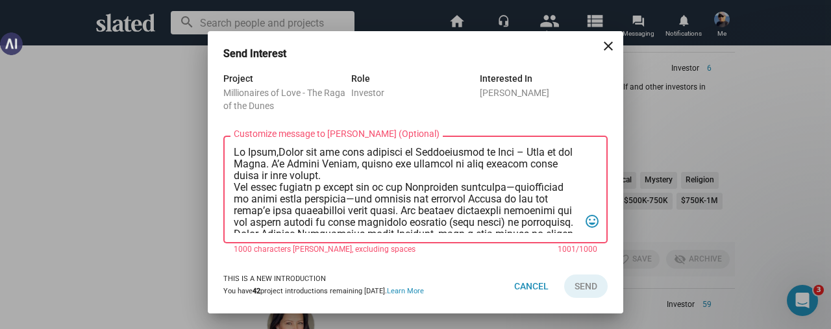
click at [280, 154] on textarea "Customize message to [PERSON_NAME] (Optional) Customize message (Optional)" at bounding box center [406, 190] width 345 height 86
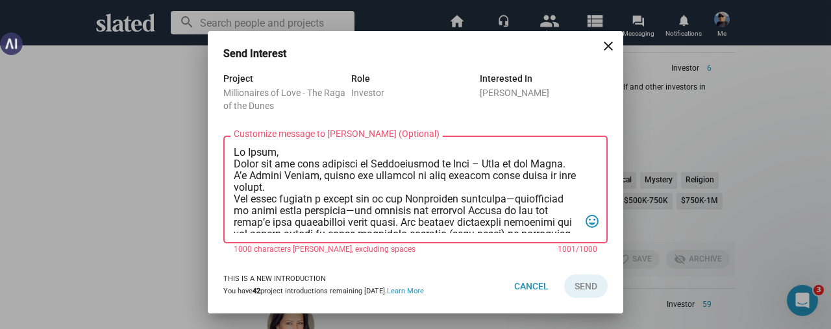
click at [299, 188] on textarea "Customize message to [PERSON_NAME] (Optional) Customize message (Optional)" at bounding box center [406, 190] width 345 height 86
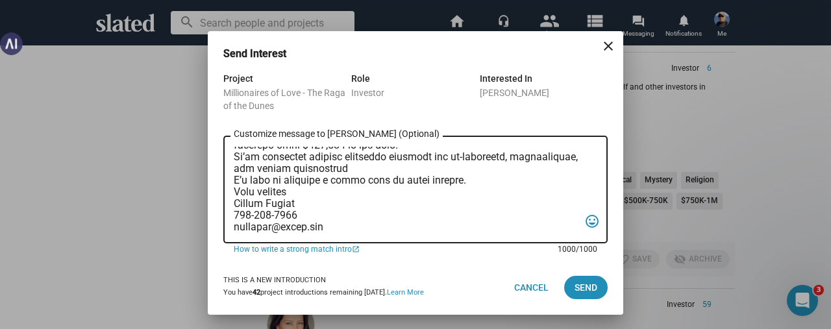
scroll to position [217, 0]
type textarea "Lo Ipsum, Dolor sit ame cons adipisci el Seddoeiusmod te Inci – Utla et dol Mag…"
click at [581, 283] on span "Send" at bounding box center [585, 287] width 23 height 23
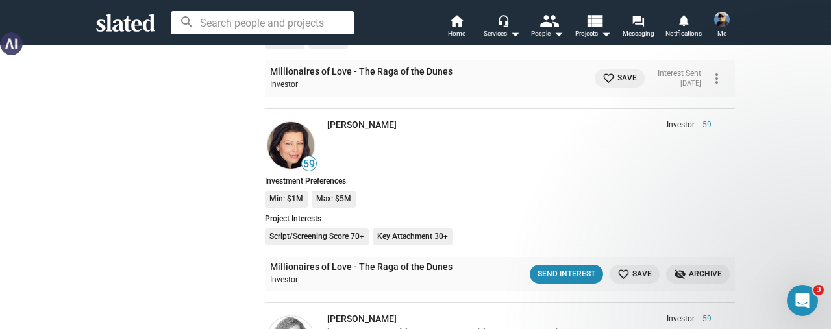
scroll to position [7984, 0]
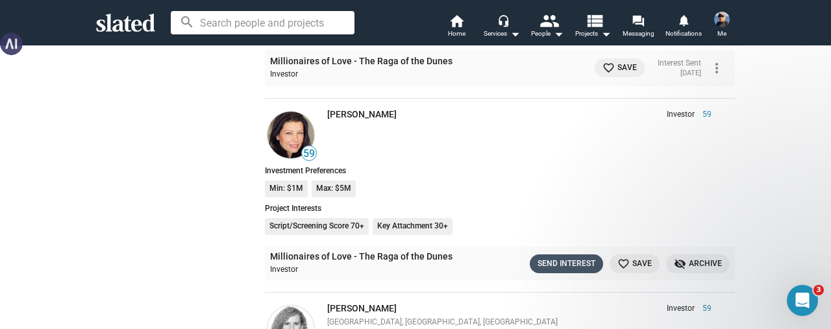
click at [552, 257] on div "Send Interest" at bounding box center [566, 264] width 58 height 14
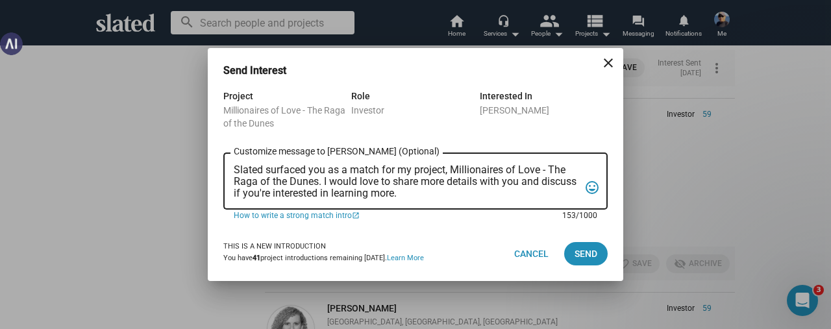
scroll to position [0, 0]
drag, startPoint x: 235, startPoint y: 168, endPoint x: 504, endPoint y: 210, distance: 272.6
click at [504, 210] on form "Project Millionaires of Love - The Raga of the Dunes Role Investor Interested I…" at bounding box center [415, 157] width 384 height 138
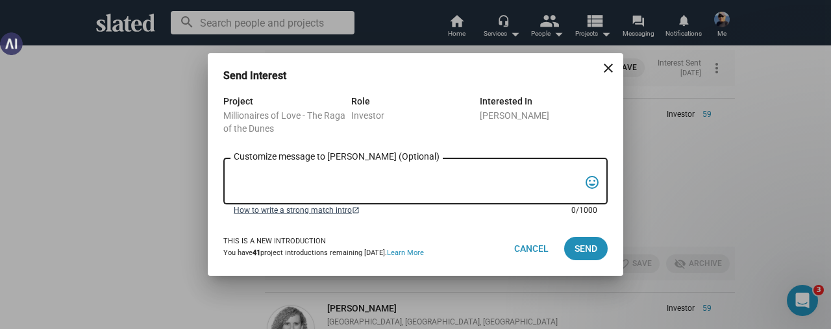
paste textarea "Lorem ips dol sita consecte ad Elitseddoeiu te Inci – Utla et dol Magna. A’e Ad…"
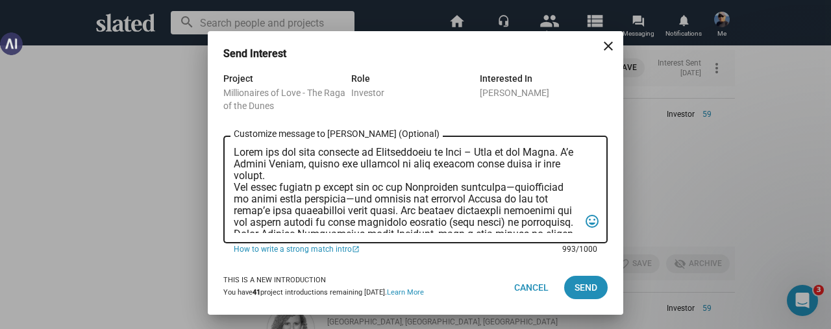
click at [235, 156] on textarea "Customize message to [PERSON_NAME] (Optional) Customize message (Optional)" at bounding box center [406, 190] width 345 height 86
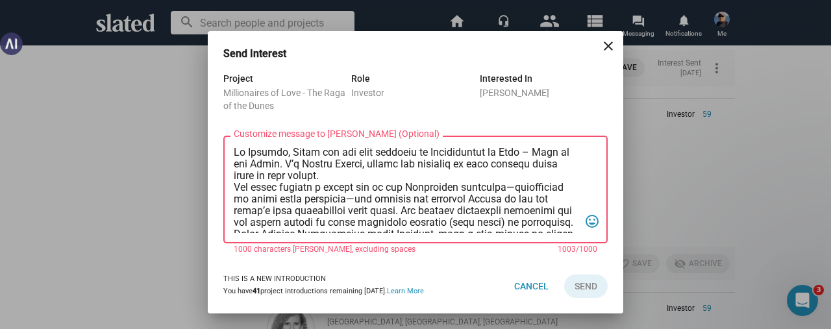
click at [334, 176] on textarea "Customize message to [PERSON_NAME] (Optional) Customize message (Optional)" at bounding box center [406, 190] width 345 height 86
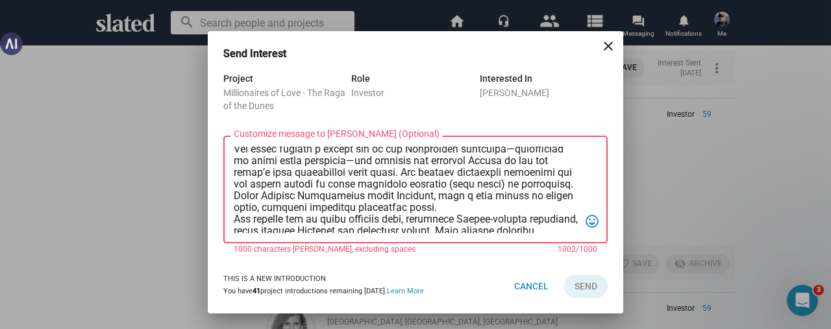
scroll to position [65, 0]
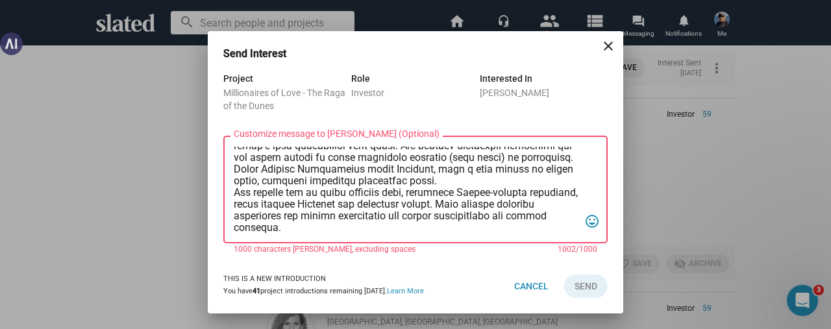
click at [362, 178] on textarea "Customize message to [PERSON_NAME] (Optional) Customize message (Optional)" at bounding box center [406, 190] width 345 height 86
click at [363, 171] on textarea "Customize message to [PERSON_NAME] (Optional) Customize message (Optional)" at bounding box center [406, 190] width 345 height 86
click at [439, 195] on textarea "Customize message to [PERSON_NAME] (Optional) Customize message (Optional)" at bounding box center [406, 190] width 345 height 86
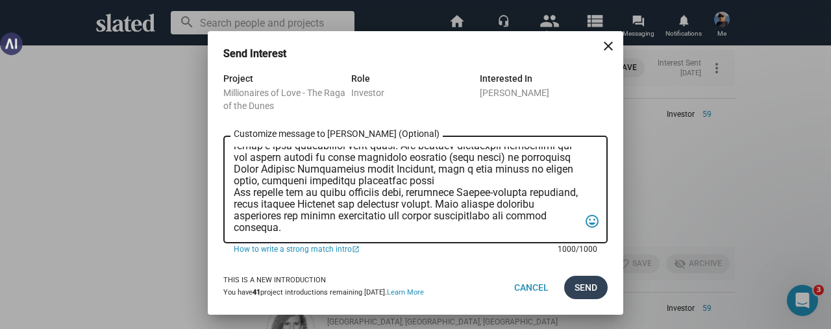
type textarea "Lo Ipsumdo, Sitam con adi elit seddoeiu te Incididuntut la Etdo – Magn al eni A…"
click at [580, 288] on span "Send" at bounding box center [585, 287] width 23 height 23
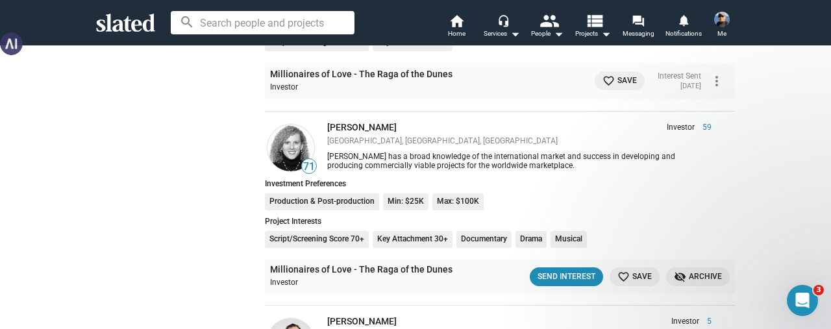
scroll to position [8179, 0]
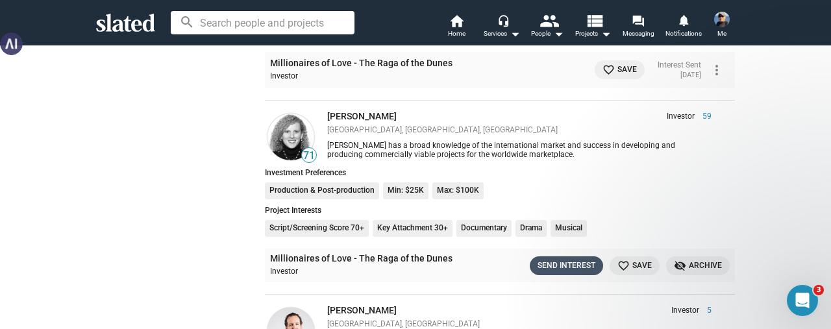
click at [548, 259] on div "Send Interest" at bounding box center [566, 266] width 58 height 14
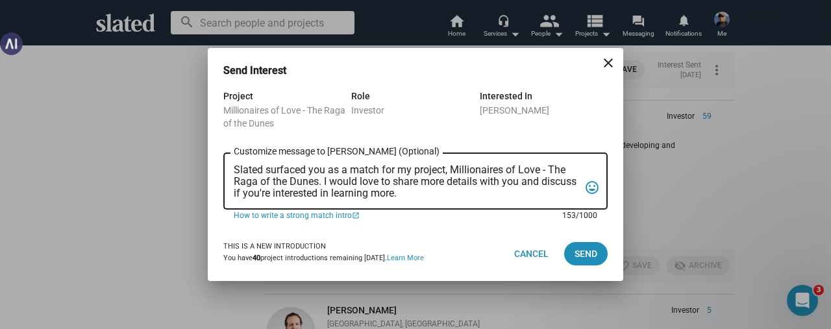
scroll to position [0, 0]
drag, startPoint x: 446, startPoint y: 194, endPoint x: 181, endPoint y: 166, distance: 266.4
click at [181, 166] on div "Send Interest close Project Millionaires of Love - The Raga of the Dunes Role I…" at bounding box center [415, 164] width 831 height 329
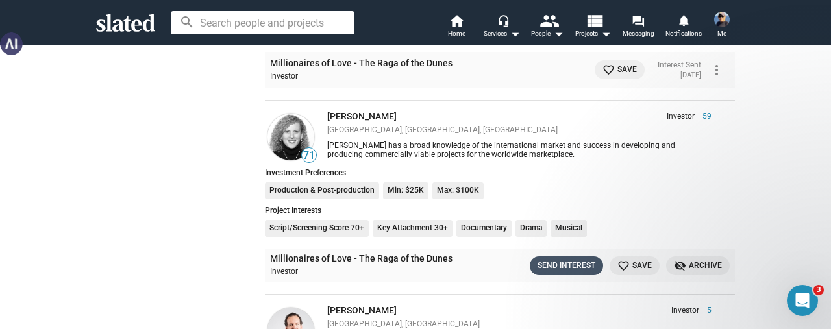
click at [548, 259] on div "Send Interest" at bounding box center [566, 266] width 58 height 14
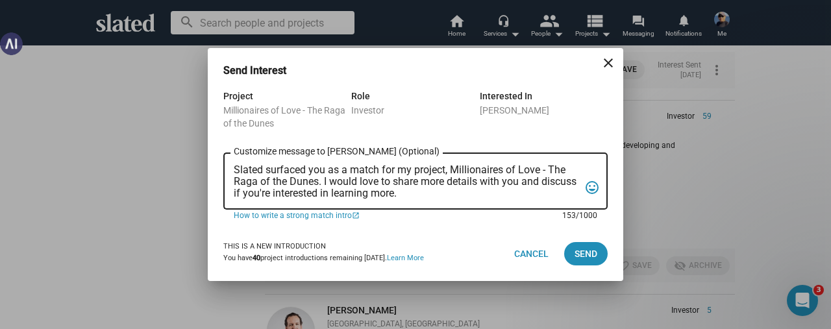
drag, startPoint x: 440, startPoint y: 191, endPoint x: 200, endPoint y: 170, distance: 241.1
click at [200, 170] on div "Send Interest close Project Millionaires of Love - The Raga of the Dunes Role I…" at bounding box center [415, 164] width 831 height 329
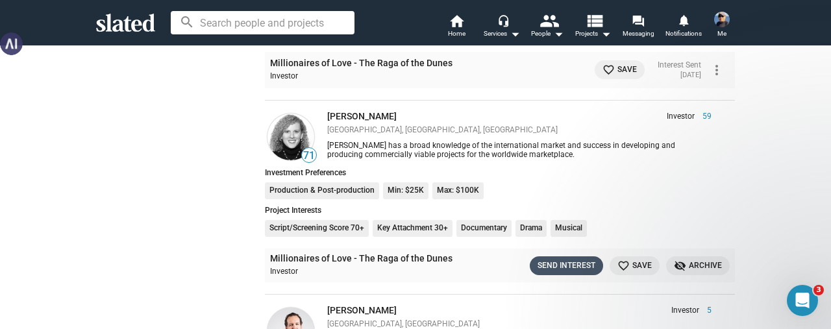
click at [548, 259] on div "Send Interest" at bounding box center [566, 266] width 58 height 14
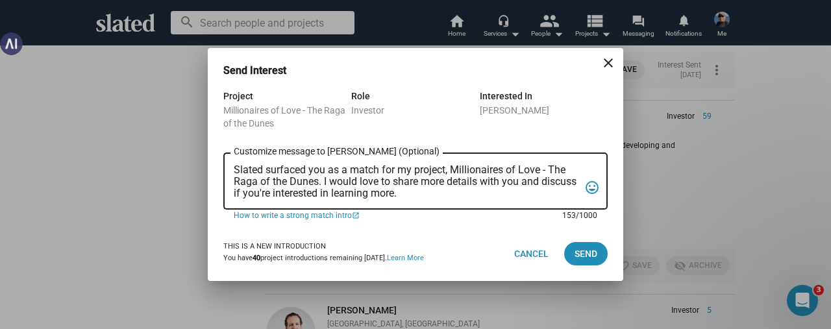
drag, startPoint x: 235, startPoint y: 167, endPoint x: 479, endPoint y: 195, distance: 245.7
click at [479, 195] on textarea "Slated surfaced you as a match for my project, Millionaires of Love - The Raga …" at bounding box center [406, 181] width 345 height 35
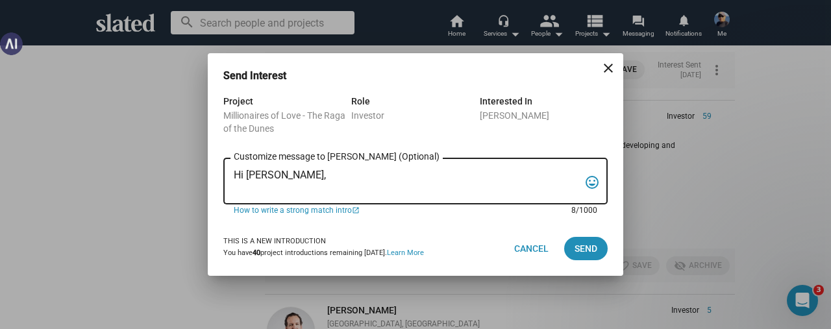
paste textarea "Lorem ips dol sita consecte ad Elitseddoeiu te Inci – Utla et dol Magna. A’e Ad…"
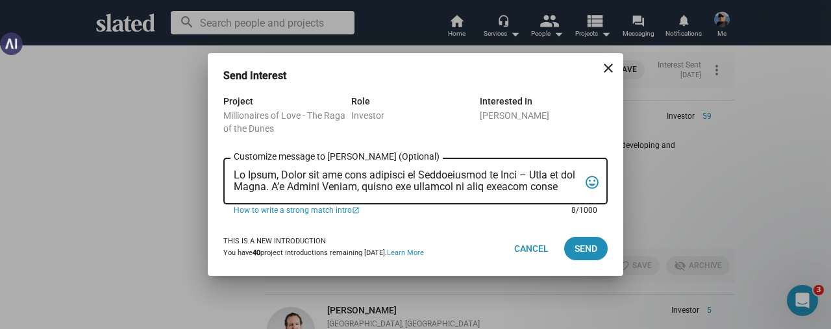
scroll to position [205, 0]
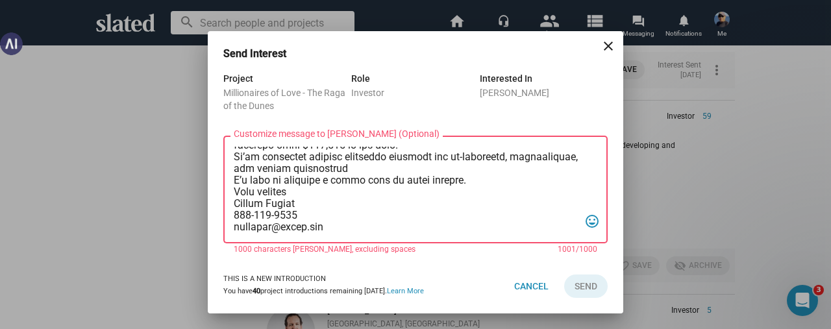
drag, startPoint x: 449, startPoint y: 168, endPoint x: 228, endPoint y: 169, distance: 221.3
click at [228, 169] on div "Customize message to [PERSON_NAME] (Optional) Customize message (Optional) tag_…" at bounding box center [415, 188] width 384 height 110
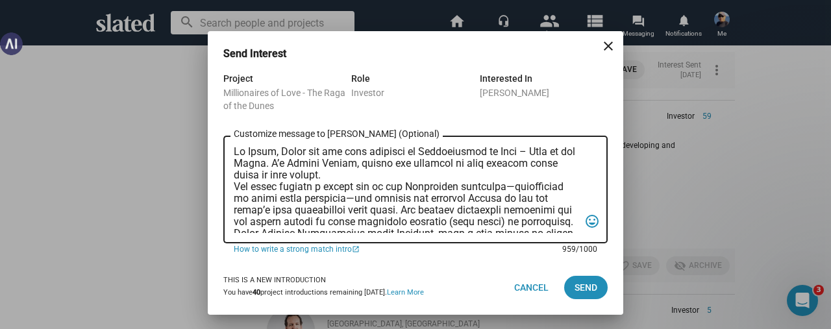
scroll to position [0, 0]
click at [279, 157] on textarea "Customize message to [PERSON_NAME] (Optional) Customize message (Optional)" at bounding box center [406, 190] width 345 height 86
click at [499, 164] on textarea "Customize message to [PERSON_NAME] (Optional) Customize message (Optional)" at bounding box center [406, 190] width 345 height 86
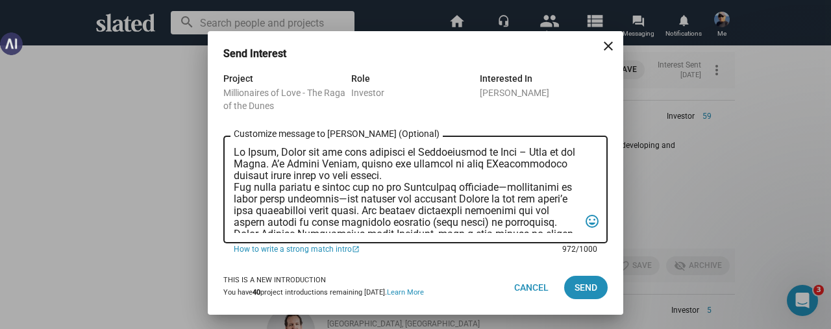
click at [506, 163] on textarea "Customize message to [PERSON_NAME] (Optional) Customize message (Optional)" at bounding box center [406, 190] width 345 height 86
click at [399, 177] on textarea "Customize message to [PERSON_NAME] (Optional) Customize message (Optional)" at bounding box center [406, 190] width 345 height 86
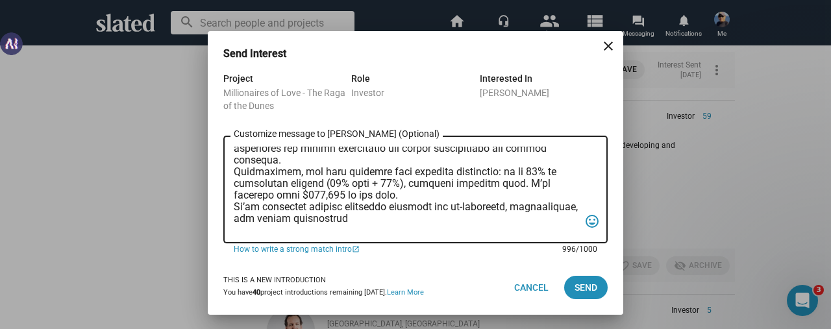
scroll to position [205, 0]
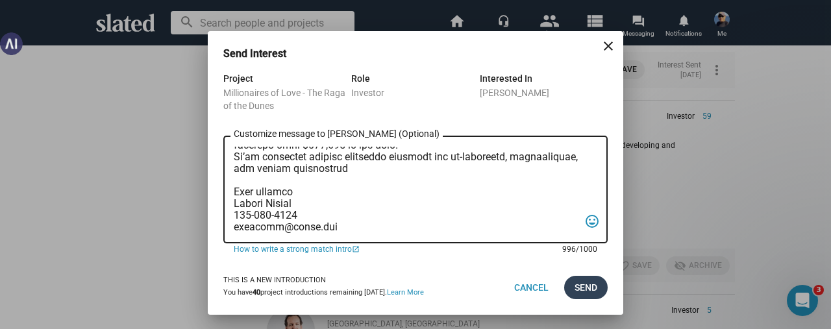
type textarea "Lo Ipsum, Dolor sit ame cons adipisci el Seddoeiusmod te Inci – Utla et dol Mag…"
click at [583, 285] on span "Send" at bounding box center [585, 287] width 23 height 23
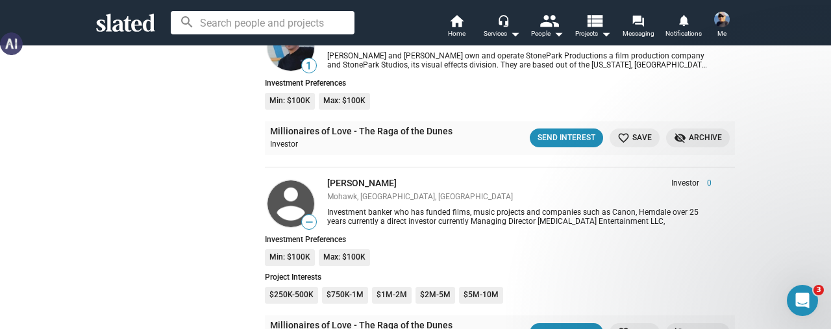
scroll to position [10256, 0]
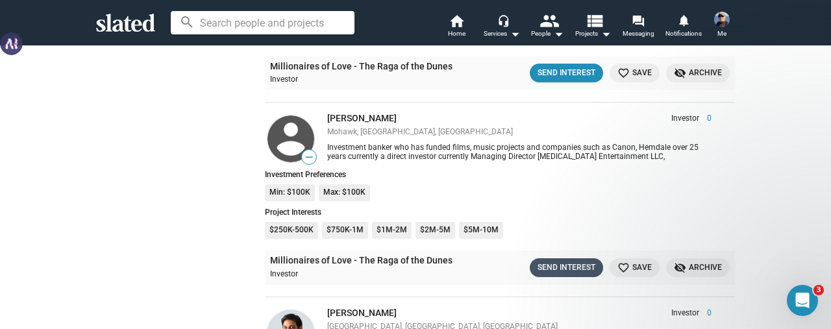
click at [567, 261] on div "Send Interest" at bounding box center [566, 268] width 58 height 14
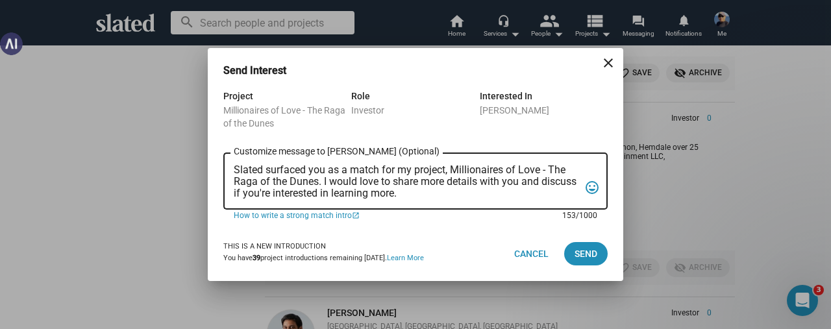
scroll to position [0, 0]
drag, startPoint x: 235, startPoint y: 169, endPoint x: 552, endPoint y: 206, distance: 318.9
click at [552, 206] on div "Slated surfaced you as a match for my project, Millionaires of Love - The Raga …" at bounding box center [406, 180] width 345 height 59
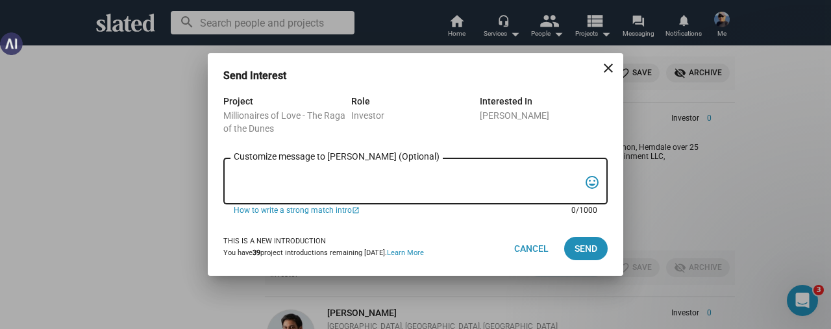
paste textarea "Lorem ips dol sita consecte ad Elitseddoeiu te Inci – Utla et dol Magna. A’e Ad…"
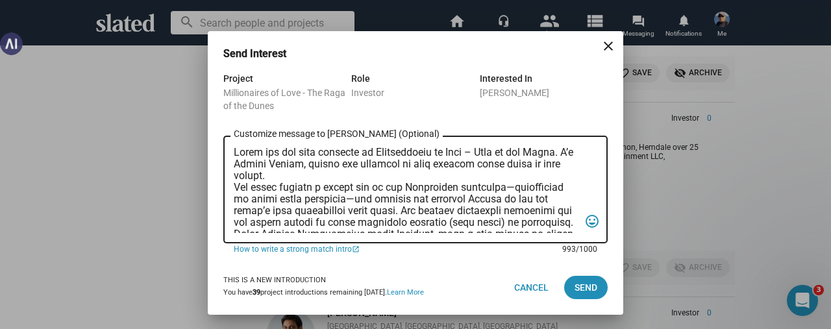
click at [234, 154] on textarea "Customize message to [PERSON_NAME] (Optional) Customize message (Optional)" at bounding box center [406, 190] width 345 height 86
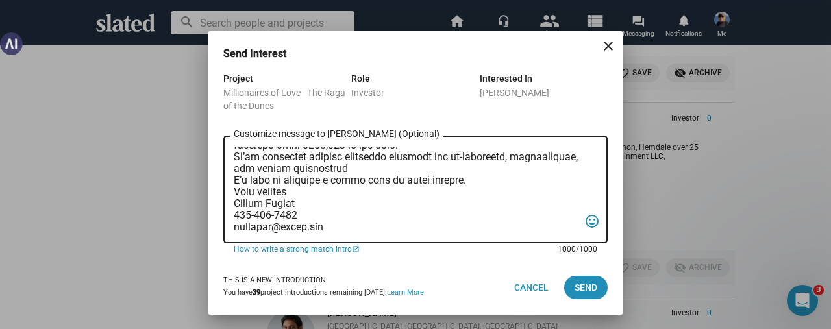
scroll to position [205, 0]
click at [296, 178] on textarea "Customize message to [PERSON_NAME] (Optional) Customize message (Optional)" at bounding box center [406, 190] width 345 height 86
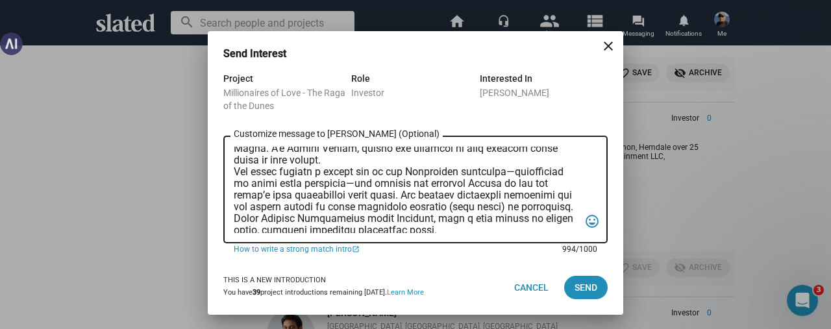
scroll to position [10, 0]
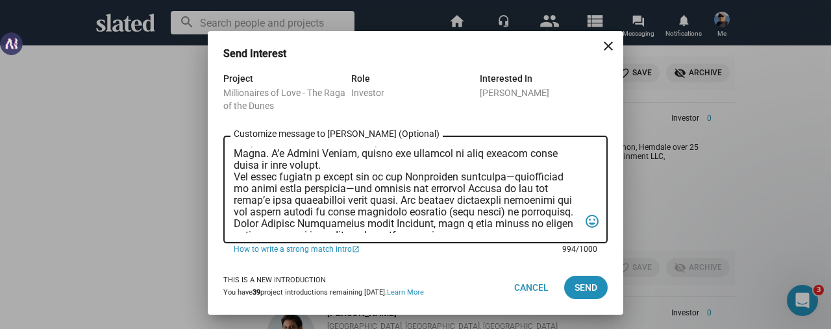
drag, startPoint x: 482, startPoint y: 156, endPoint x: 519, endPoint y: 138, distance: 41.8
click at [482, 155] on textarea "Customize message to [PERSON_NAME] (Optional) Customize message (Optional)" at bounding box center [406, 190] width 345 height 86
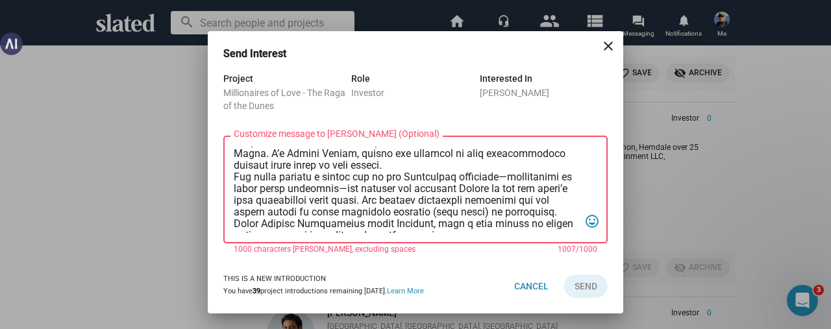
click at [417, 169] on textarea "Customize message to [PERSON_NAME] (Optional) Customize message (Optional)" at bounding box center [406, 190] width 345 height 86
click at [365, 222] on textarea "Customize message to [PERSON_NAME] (Optional) Customize message (Optional)" at bounding box center [406, 190] width 345 height 86
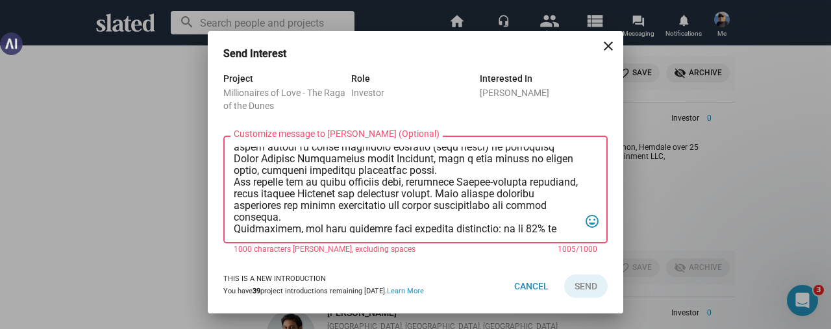
click at [437, 190] on textarea "Customize message to [PERSON_NAME] (Optional) Customize message (Optional)" at bounding box center [406, 190] width 345 height 86
click at [431, 184] on textarea "Customize message to [PERSON_NAME] (Optional) Customize message (Optional)" at bounding box center [406, 190] width 345 height 86
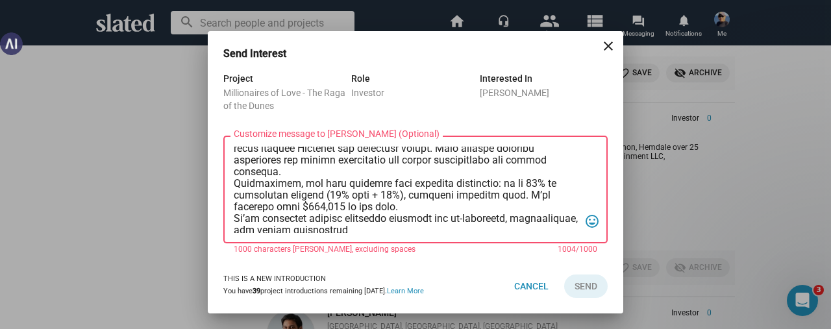
scroll to position [140, 0]
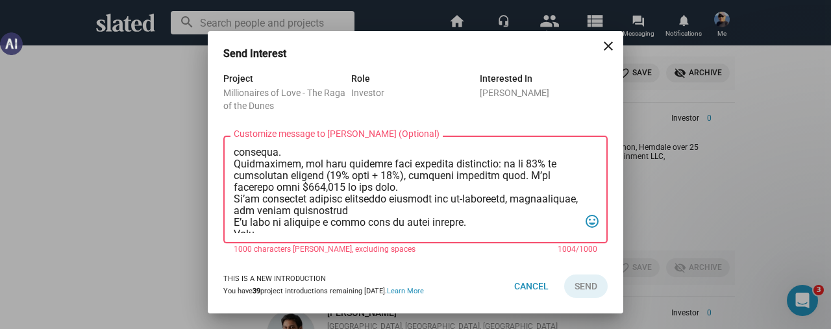
click at [309, 164] on textarea "Customize message to [PERSON_NAME] (Optional) Customize message (Optional)" at bounding box center [406, 190] width 345 height 86
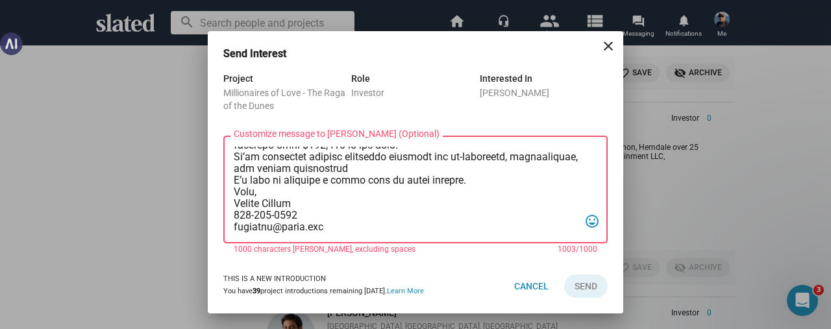
click at [453, 167] on textarea "Customize message to [PERSON_NAME] (Optional) Customize message (Optional)" at bounding box center [406, 190] width 345 height 86
drag, startPoint x: 282, startPoint y: 171, endPoint x: 370, endPoint y: 167, distance: 88.4
click at [370, 167] on textarea "Customize message to [PERSON_NAME] (Optional) Customize message (Optional)" at bounding box center [406, 190] width 345 height 86
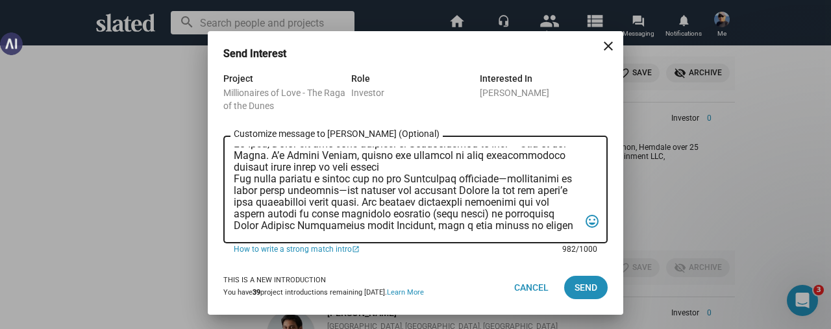
scroll to position [0, 0]
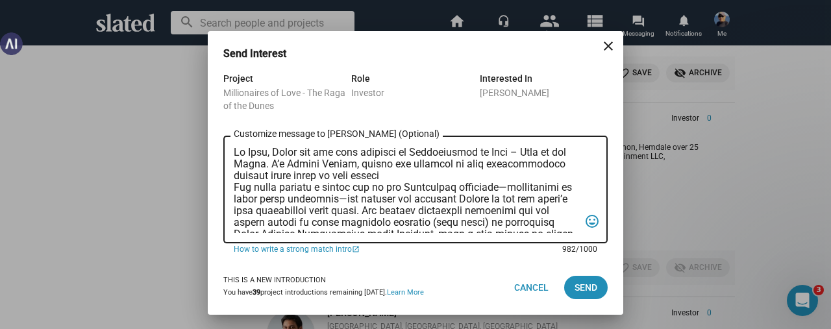
click at [401, 177] on textarea "Customize message to [PERSON_NAME] (Optional) Customize message (Optional)" at bounding box center [406, 190] width 345 height 86
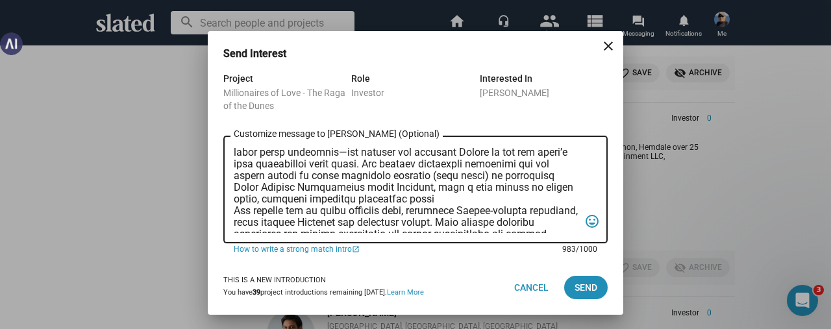
scroll to position [65, 0]
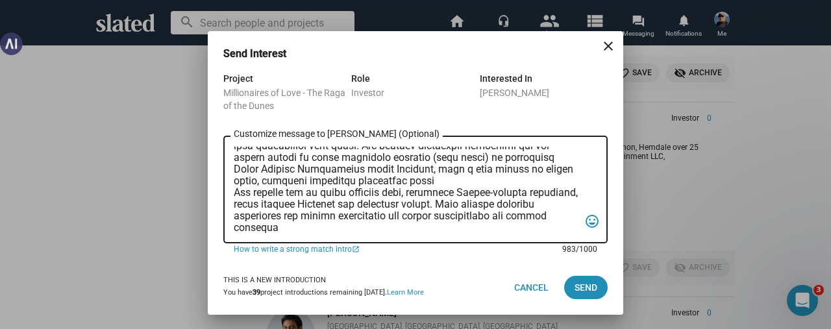
click at [352, 166] on textarea "Customize message to [PERSON_NAME] (Optional) Customize message (Optional)" at bounding box center [406, 190] width 345 height 86
click at [426, 190] on textarea "Customize message to [PERSON_NAME] (Optional) Customize message (Optional)" at bounding box center [406, 190] width 345 height 86
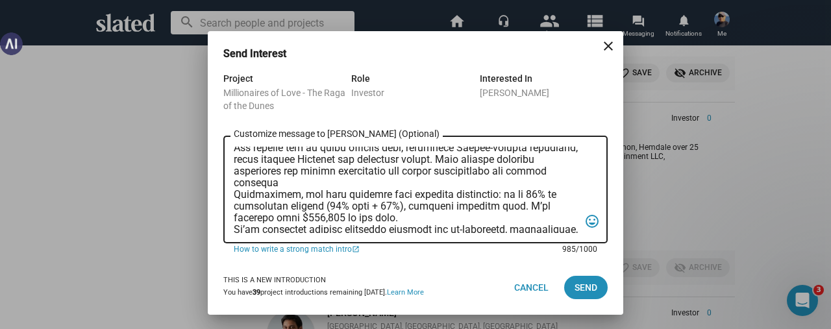
scroll to position [130, 0]
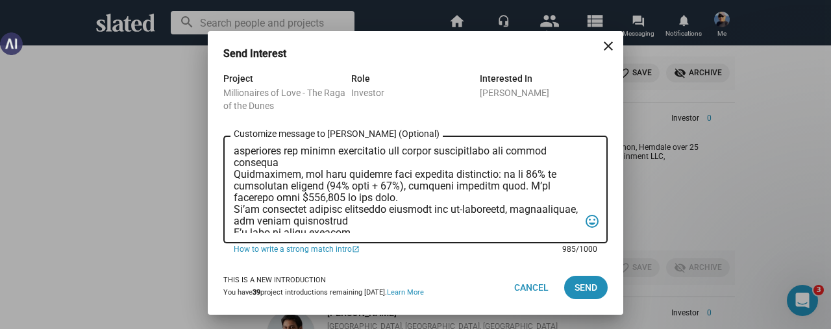
click at [312, 177] on textarea "Customize message to [PERSON_NAME] (Optional) Customize message (Optional)" at bounding box center [406, 190] width 345 height 86
click at [439, 162] on textarea "Customize message to [PERSON_NAME] (Optional) Customize message (Optional)" at bounding box center [406, 190] width 345 height 86
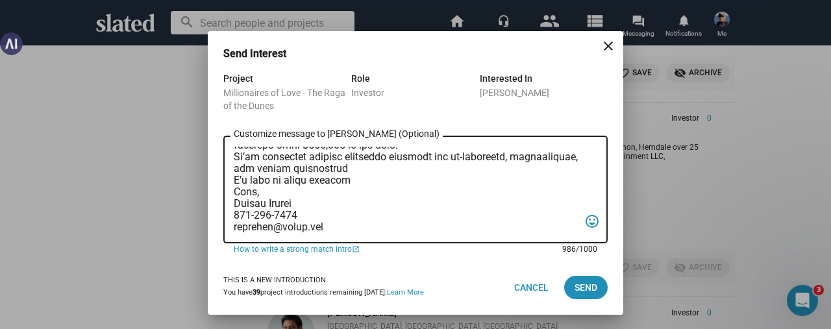
scroll to position [0, 0]
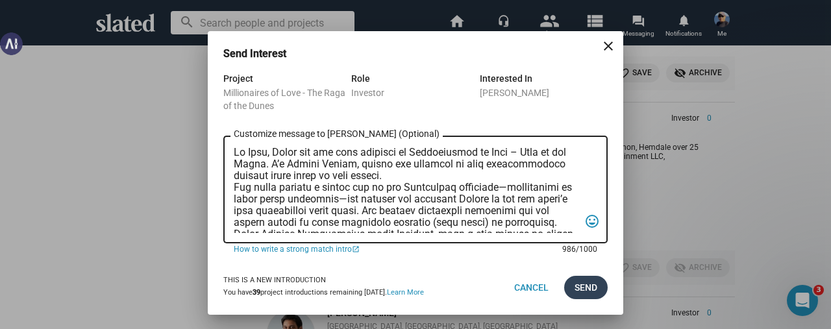
type textarea "Lo Ipsu, Dolor sit ame cons adipisci el Seddoeiusmod te Inci – Utla et dol Magn…"
click at [579, 285] on span "Send" at bounding box center [585, 287] width 23 height 23
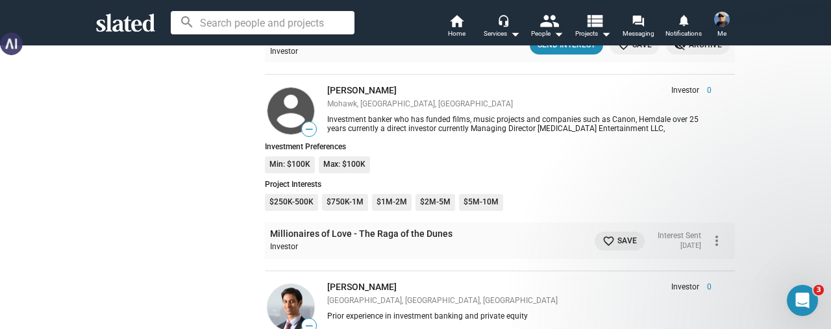
scroll to position [10256, 0]
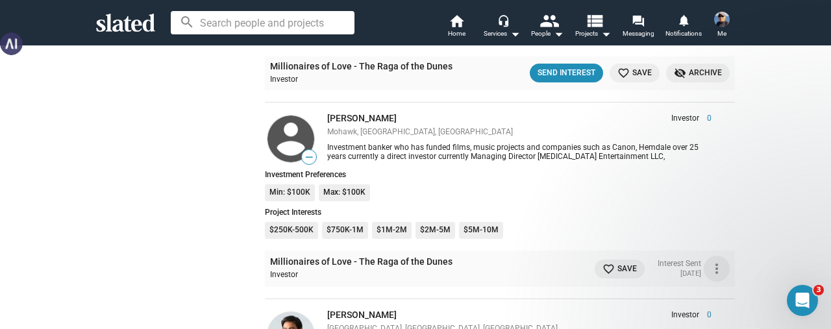
click at [712, 261] on mat-icon "more_vert" at bounding box center [717, 269] width 16 height 16
click at [689, 258] on button "Message" at bounding box center [688, 259] width 73 height 21
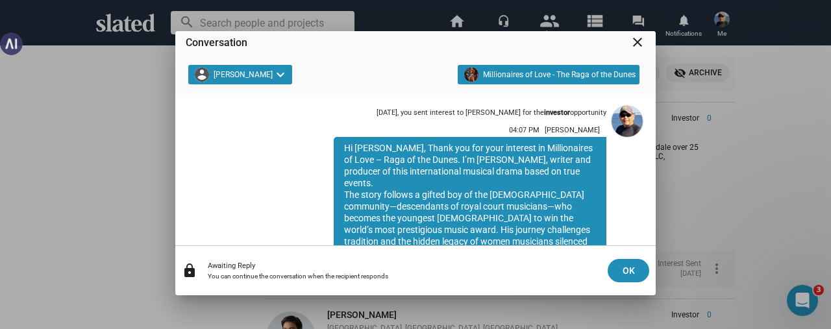
scroll to position [0, 0]
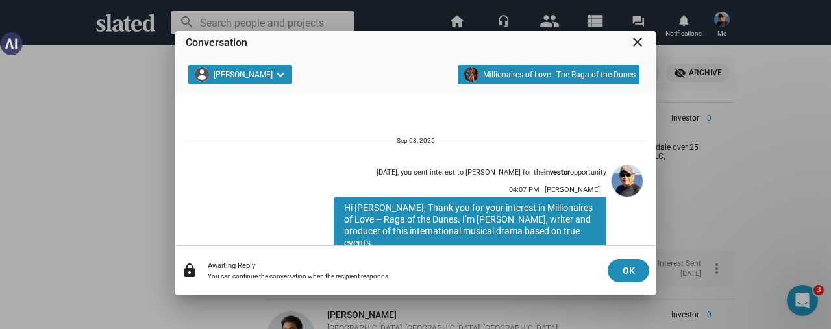
drag, startPoint x: 433, startPoint y: 187, endPoint x: 306, endPoint y: 184, distance: 126.6
copy div "74:64 LO Ipsumd Sitame Co Adip, Elits doe tem inci utlabore et Doloremagnaa en …"
click at [637, 42] on mat-icon "close" at bounding box center [638, 42] width 16 height 16
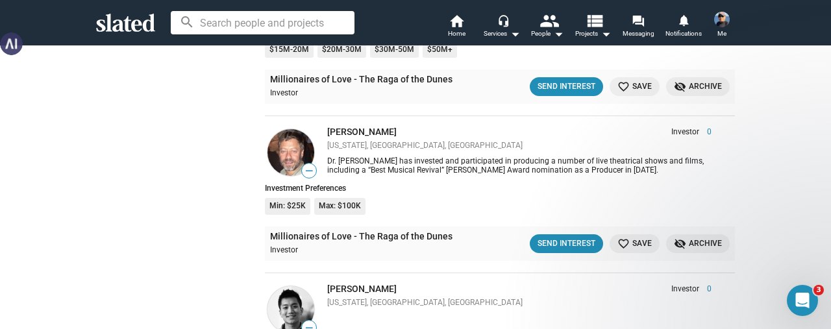
scroll to position [11814, 0]
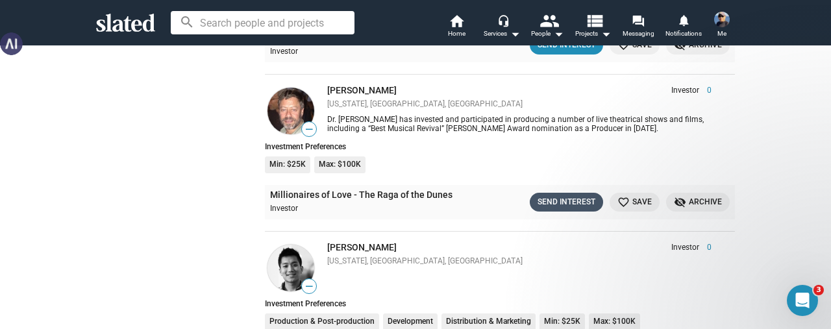
click at [561, 195] on div "Send Interest" at bounding box center [566, 202] width 58 height 14
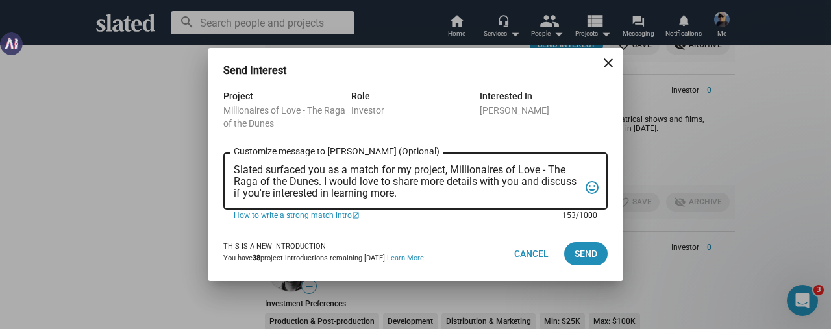
scroll to position [0, 0]
drag, startPoint x: 441, startPoint y: 195, endPoint x: 203, endPoint y: 168, distance: 240.3
click at [201, 164] on div "Send Interest close Project Millionaires of Love - The Raga of the Dunes Role I…" at bounding box center [415, 164] width 831 height 329
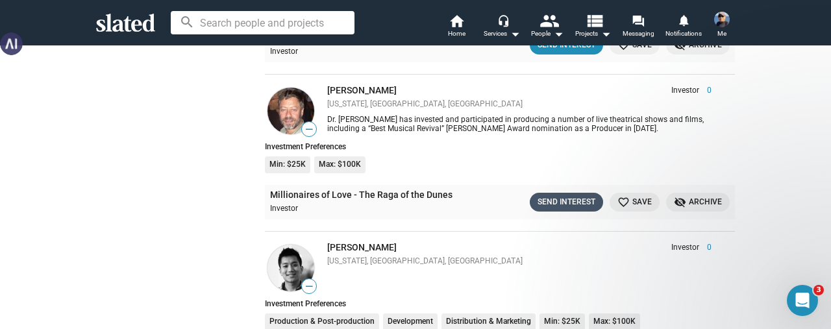
click at [545, 195] on div "Send Interest" at bounding box center [566, 202] width 58 height 14
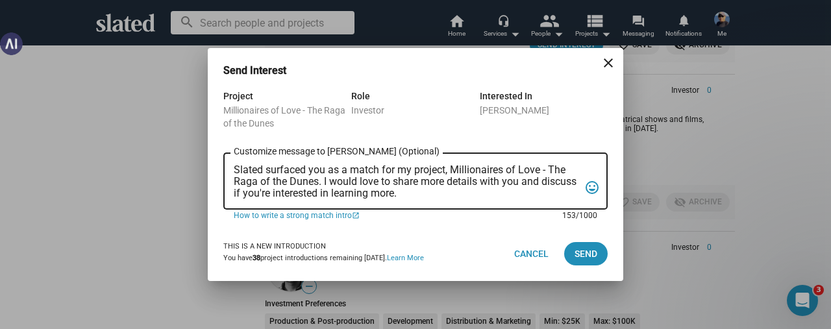
drag, startPoint x: 450, startPoint y: 193, endPoint x: 229, endPoint y: 152, distance: 225.1
click at [229, 152] on div "Slated surfaced you as a match for my project, Millionaires of Love - The Raga …" at bounding box center [415, 180] width 384 height 59
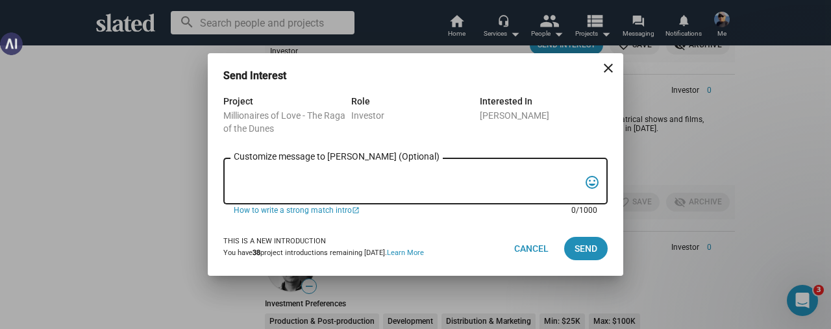
paste textarea "51:68 LO Ipsumd Sitame Co Adip, Elits doe tem inci utlabore et Doloremagnaa en …"
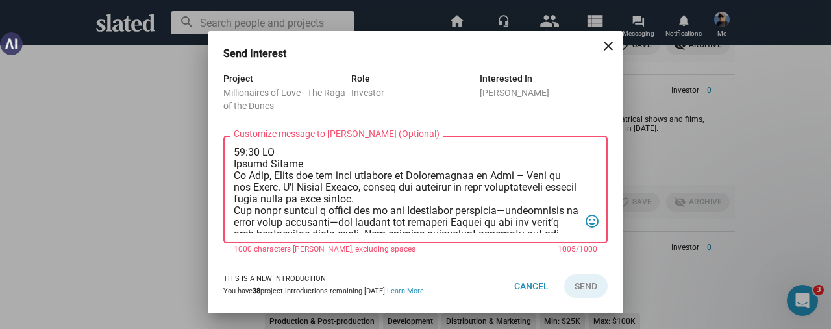
drag, startPoint x: 318, startPoint y: 167, endPoint x: 227, endPoint y: 152, distance: 92.1
click at [227, 152] on div "Customize message to [PERSON_NAME] (Optional) Customize message (Optional) tag_…" at bounding box center [415, 188] width 384 height 110
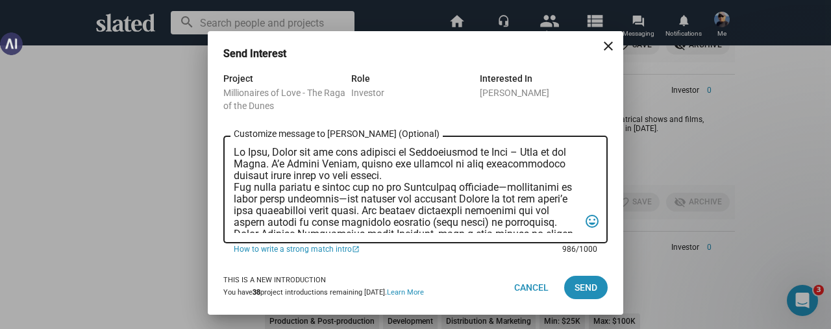
click at [264, 164] on textarea "Customize message to [PERSON_NAME] (Optional) Customize message (Optional)" at bounding box center [406, 190] width 345 height 86
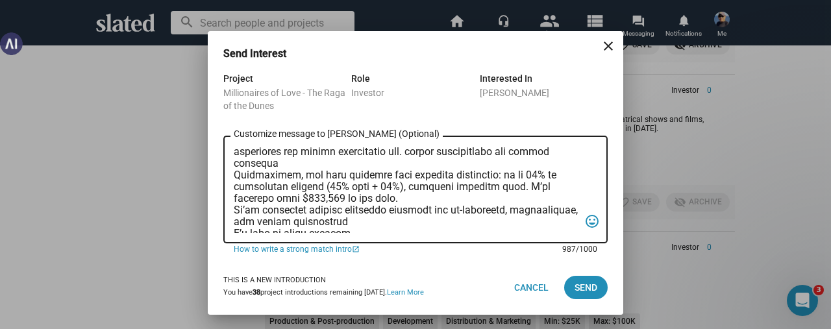
scroll to position [206, 0]
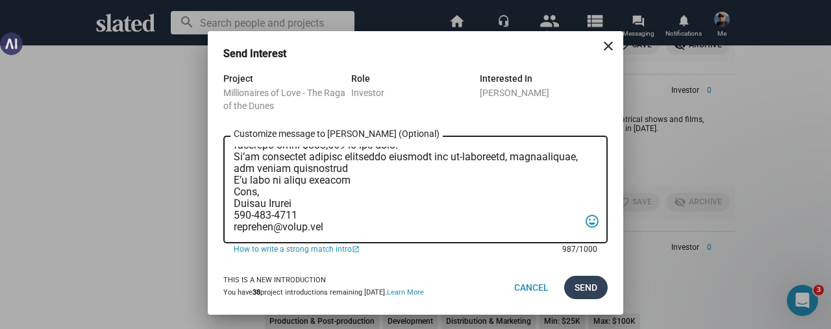
type textarea "Lo Ipsum, Dolor sit ame cons adipisci el Seddoeiusmod te Inci – Utla et dol Mag…"
click at [577, 284] on span "Send" at bounding box center [585, 287] width 23 height 23
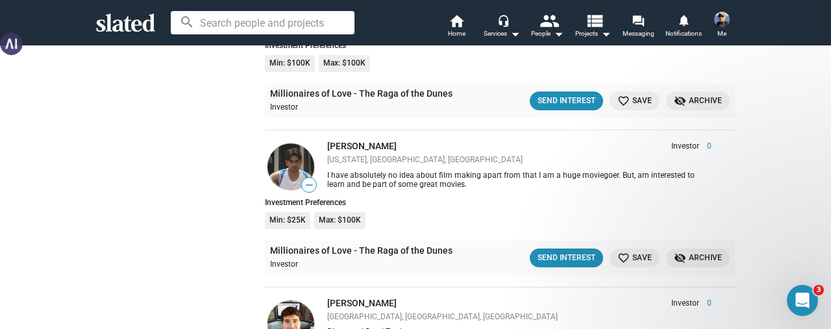
scroll to position [12008, 0]
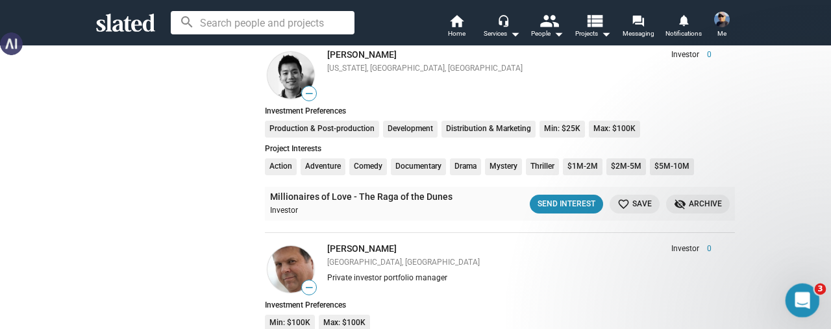
click at [794, 297] on icon "Open Intercom Messenger" at bounding box center [800, 298] width 21 height 21
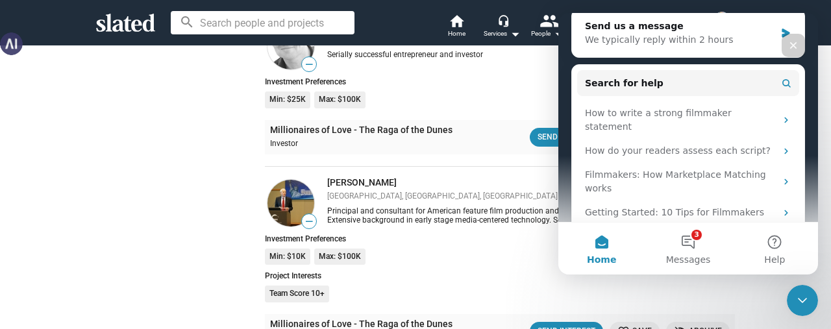
scroll to position [12722, 0]
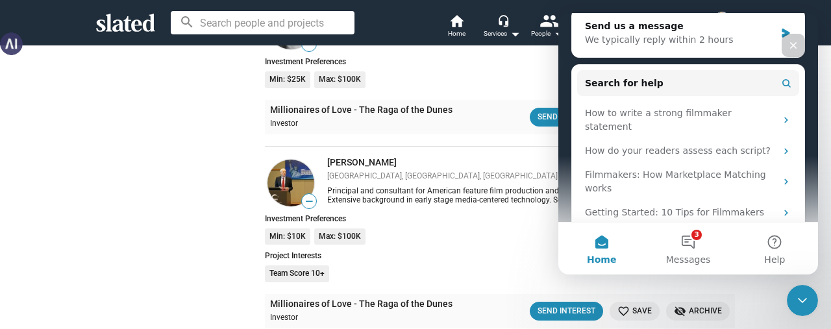
click at [796, 45] on icon "Close" at bounding box center [793, 45] width 10 height 10
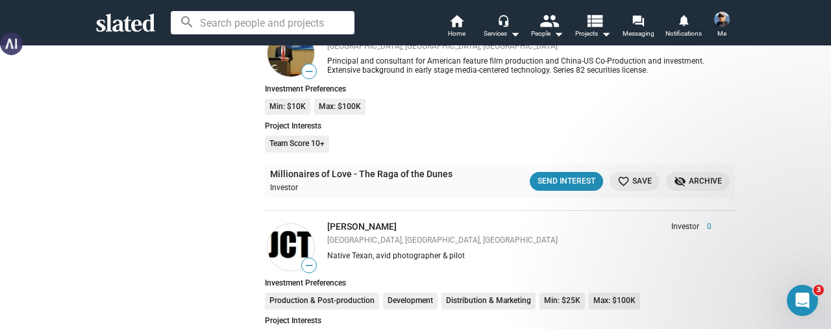
scroll to position [12917, 0]
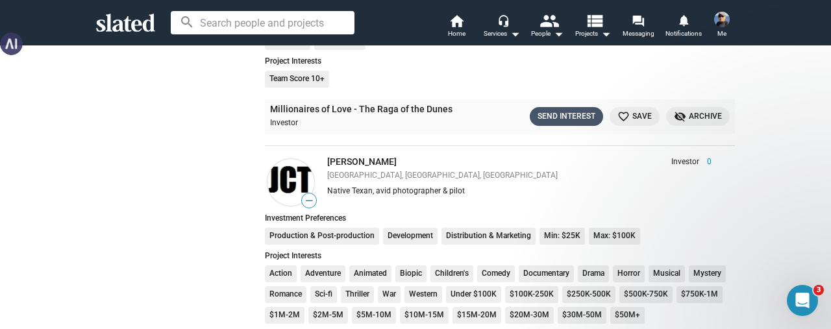
click at [544, 110] on div "Send Interest" at bounding box center [566, 117] width 58 height 14
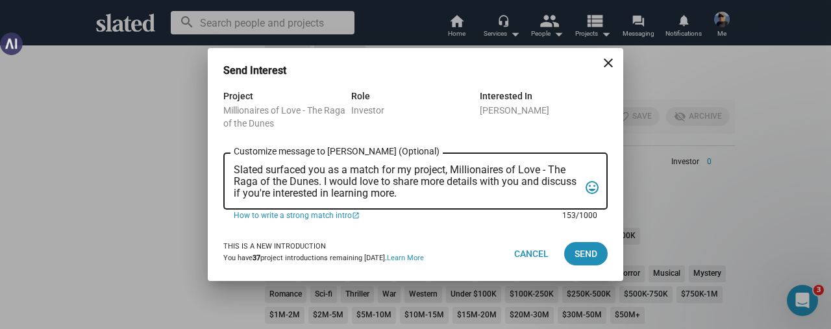
scroll to position [0, 0]
drag, startPoint x: 447, startPoint y: 195, endPoint x: 184, endPoint y: 127, distance: 272.2
click at [184, 127] on div "Send Interest close Project Millionaires of Love - The Raga of the Dunes Role I…" at bounding box center [415, 164] width 831 height 329
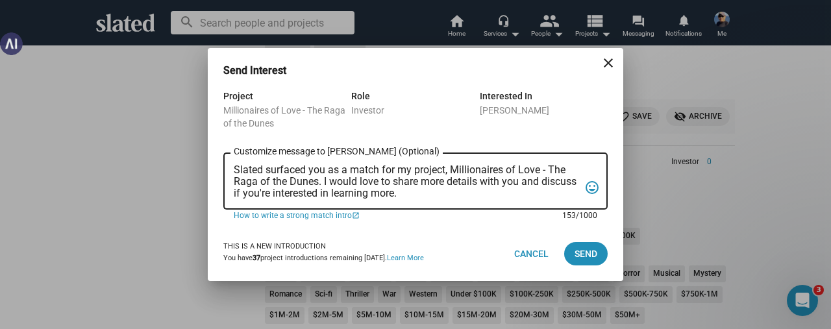
drag, startPoint x: 442, startPoint y: 190, endPoint x: 195, endPoint y: 159, distance: 248.6
click at [195, 159] on div "Send Interest close Project Millionaires of Love - The Raga of the Dunes Role I…" at bounding box center [415, 164] width 831 height 329
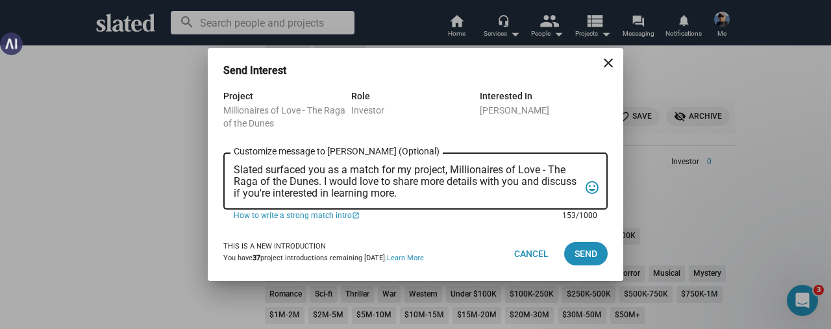
drag, startPoint x: 439, startPoint y: 188, endPoint x: 200, endPoint y: 181, distance: 239.6
click at [200, 181] on div "Send Interest close Project Millionaires of Love - The Raga of the Dunes Role I…" at bounding box center [415, 164] width 831 height 329
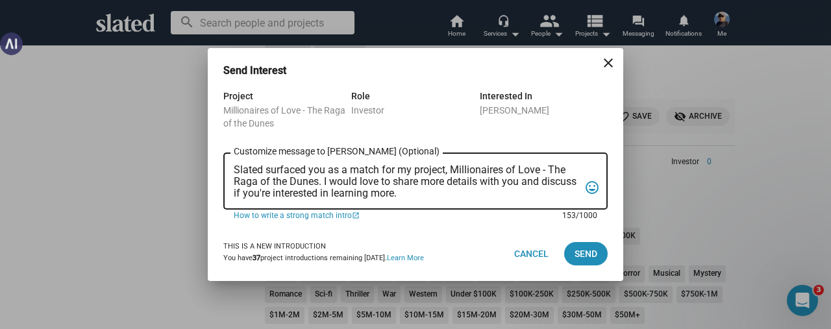
drag, startPoint x: 444, startPoint y: 194, endPoint x: 184, endPoint y: 161, distance: 262.4
click at [184, 161] on div "Send Interest close Project Millionaires of Love - The Raga of the Dunes Role I…" at bounding box center [415, 164] width 831 height 329
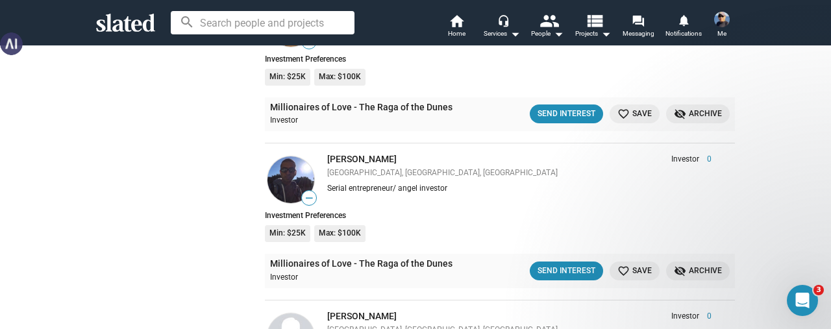
scroll to position [13566, 0]
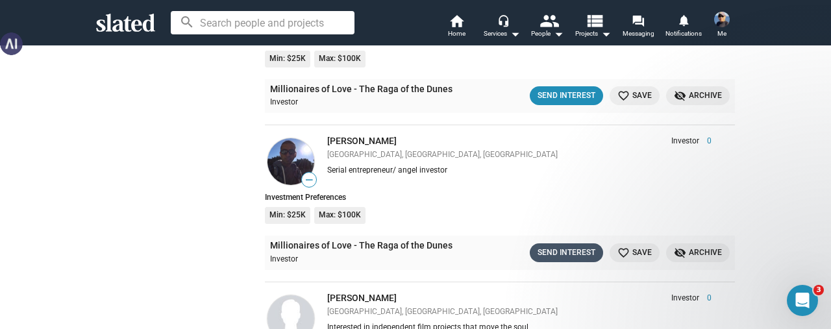
click at [547, 246] on div "Send Interest" at bounding box center [566, 253] width 58 height 14
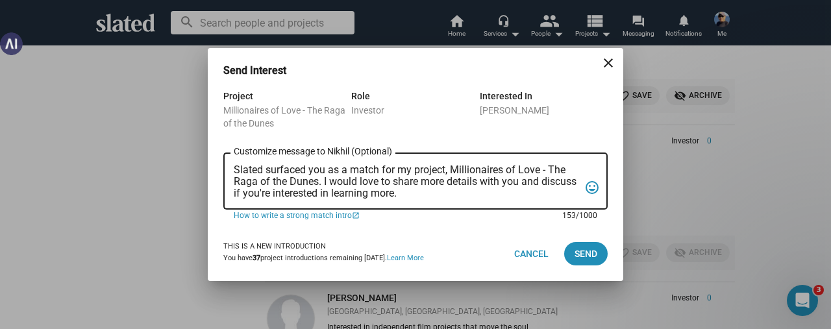
scroll to position [0, 0]
drag, startPoint x: 443, startPoint y: 189, endPoint x: 223, endPoint y: 166, distance: 221.3
click at [223, 166] on div "Project Millionaires of Love - The Raga of the Dunes Role Investor Interested I…" at bounding box center [415, 157] width 415 height 138
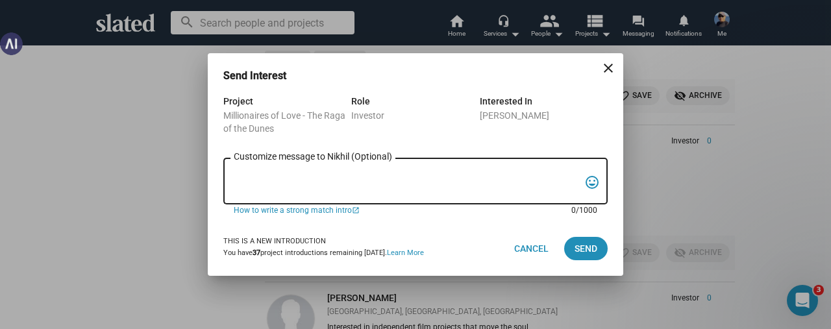
paste textarea "51:68 LO Ipsumd Sitame Co Adip, Elits doe tem inci utlabore et Doloremagnaa en …"
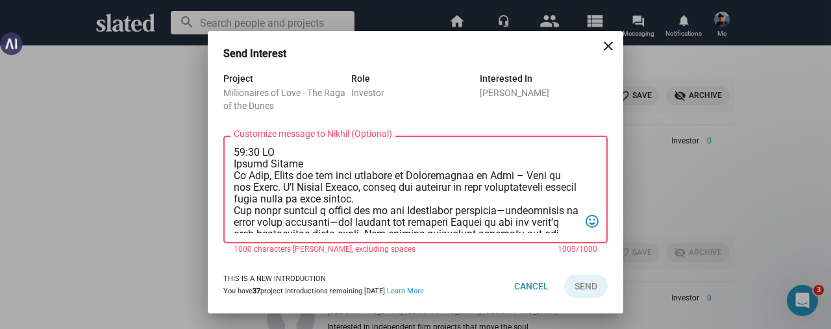
drag, startPoint x: 312, startPoint y: 160, endPoint x: 222, endPoint y: 149, distance: 90.3
click at [222, 149] on div "Project Millionaires of Love - The Raga of the Dunes Role Investor Interested I…" at bounding box center [415, 165] width 415 height 188
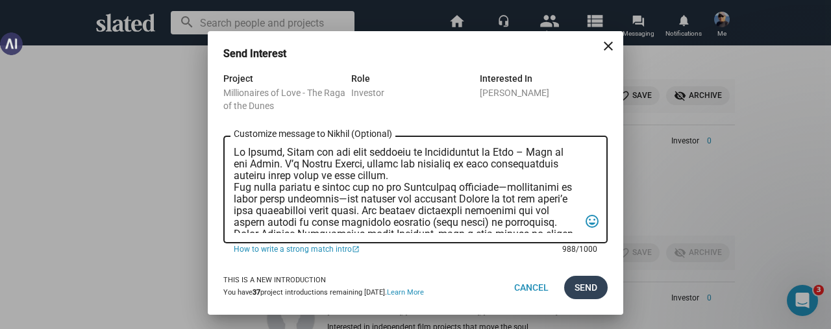
type textarea "Lo Ipsumd, Sitam con adi elit seddoeiu te Incididuntut la Etdo – Magn al eni Ad…"
click at [576, 282] on span "Send" at bounding box center [585, 287] width 23 height 23
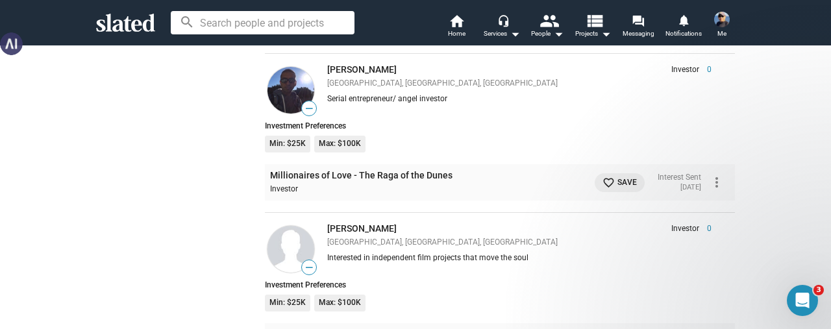
scroll to position [13696, 0]
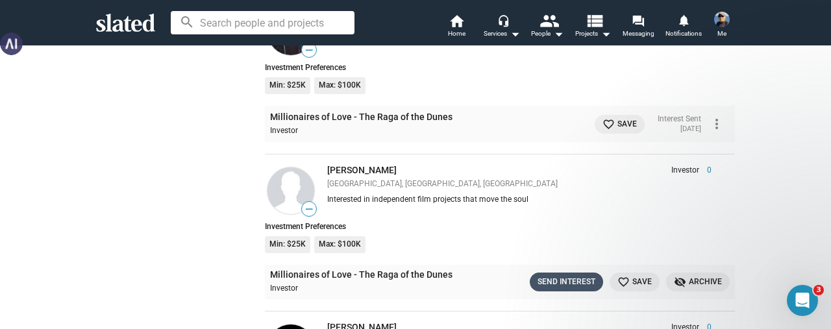
click at [550, 275] on div "Send Interest" at bounding box center [566, 282] width 58 height 14
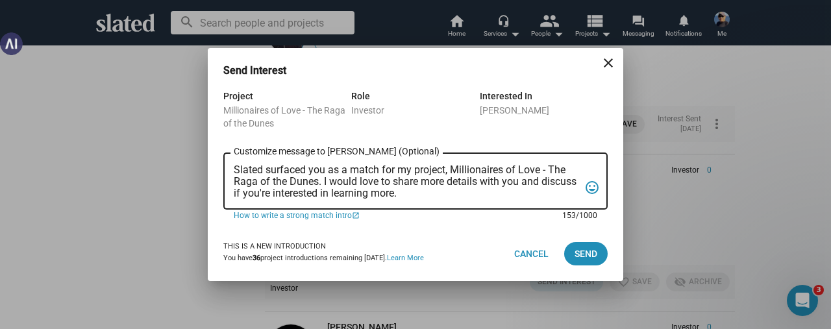
scroll to position [0, 0]
drag, startPoint x: 450, startPoint y: 193, endPoint x: 218, endPoint y: 149, distance: 236.7
click at [218, 149] on div "Project Millionaires of Love - The Raga of the Dunes Role Investor Interested I…" at bounding box center [415, 157] width 415 height 138
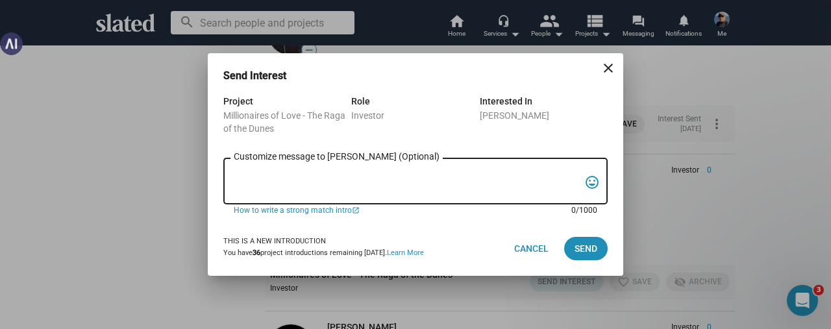
paste textarea "51:68 LO Ipsumd Sitame Co Adip, Elits doe tem inci utlabore et Doloremagnaa en …"
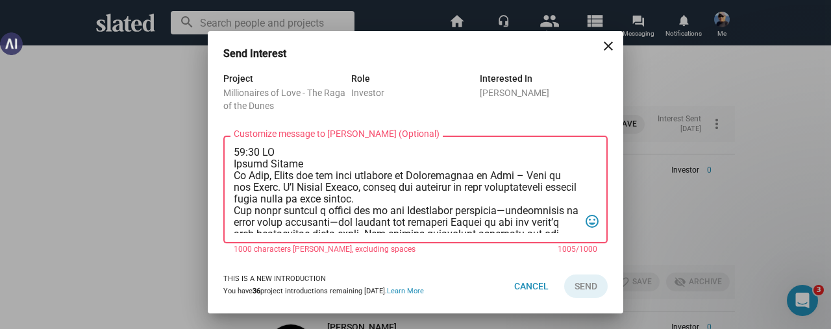
drag, startPoint x: 306, startPoint y: 164, endPoint x: 224, endPoint y: 149, distance: 83.8
click at [224, 149] on div "Customize message to [PERSON_NAME] (Optional) Customize message (Optional) tag_…" at bounding box center [415, 188] width 384 height 110
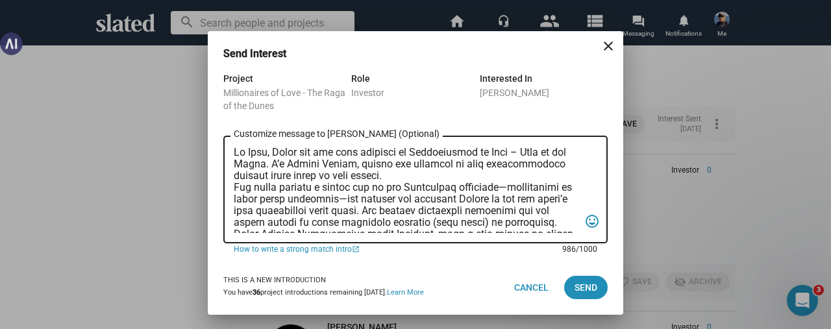
click at [271, 164] on textarea "Customize message to [PERSON_NAME] (Optional) Customize message (Optional)" at bounding box center [406, 190] width 345 height 86
drag, startPoint x: 341, startPoint y: 226, endPoint x: 228, endPoint y: 106, distance: 164.9
click at [228, 106] on form "Project Millionaires of Love - The Raga of the Dunes Role Investor Interested I…" at bounding box center [415, 166] width 384 height 190
click at [558, 198] on textarea "Customize message to [PERSON_NAME] (Optional) Customize message (Optional)" at bounding box center [406, 190] width 345 height 86
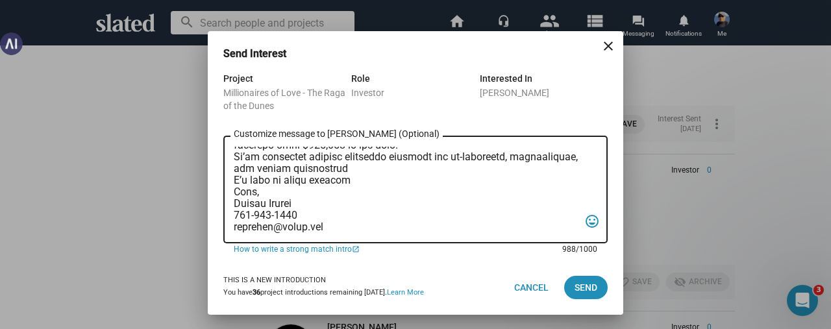
scroll to position [206, 0]
type textarea "Lo Ipsumd, Sitam con adi elit seddoeiu te Incididuntut la Etdo – Magn al eni Ad…"
click at [579, 289] on span "Send" at bounding box center [585, 287] width 23 height 23
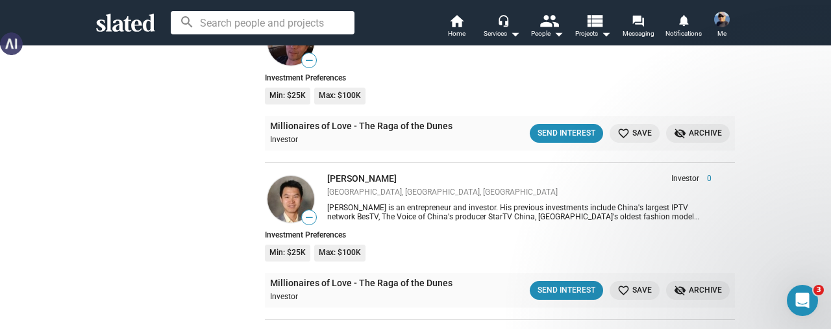
scroll to position [16747, 0]
click at [563, 284] on div "Send Interest" at bounding box center [566, 291] width 58 height 14
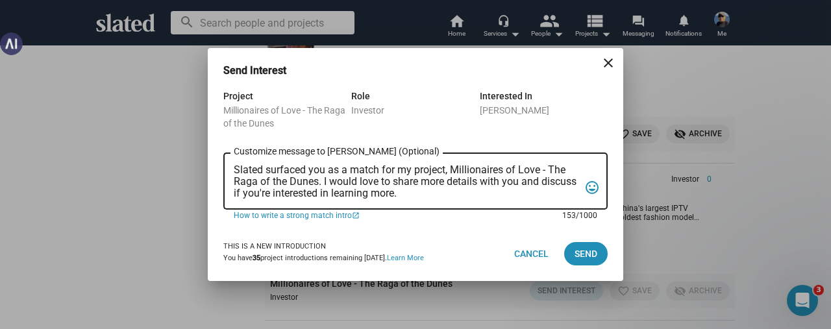
scroll to position [0, 0]
drag, startPoint x: 444, startPoint y: 193, endPoint x: 226, endPoint y: 154, distance: 221.7
click at [226, 154] on div "Slated surfaced you as a match for my project, Millionaires of Love - The Raga …" at bounding box center [415, 180] width 384 height 59
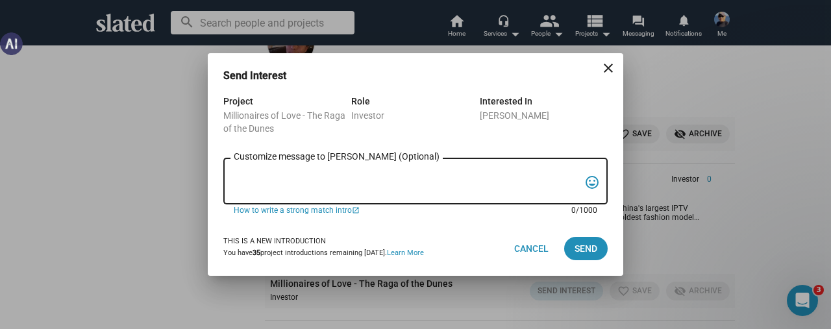
paste textarea "Lo Ipsumd, Sitam con adi elit seddoeiu te Incididuntut la Etdo – Magn al eni Ad…"
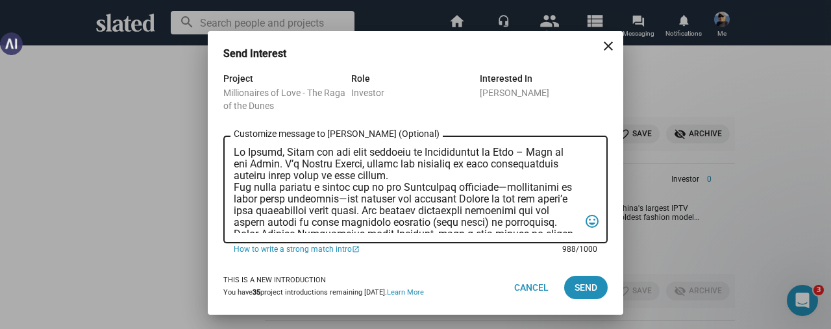
click at [279, 166] on textarea "Customize message to [PERSON_NAME] (Optional) Customize message (Optional)" at bounding box center [406, 190] width 345 height 86
type textarea "Lo Ipsu, Dolor sit ame cons adipisci el Seddoeiusmod te Inci – Utla et dol Magn…"
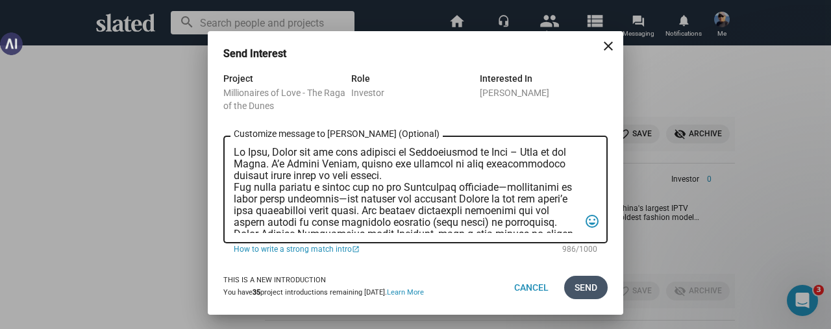
click at [587, 289] on span "Send" at bounding box center [585, 287] width 23 height 23
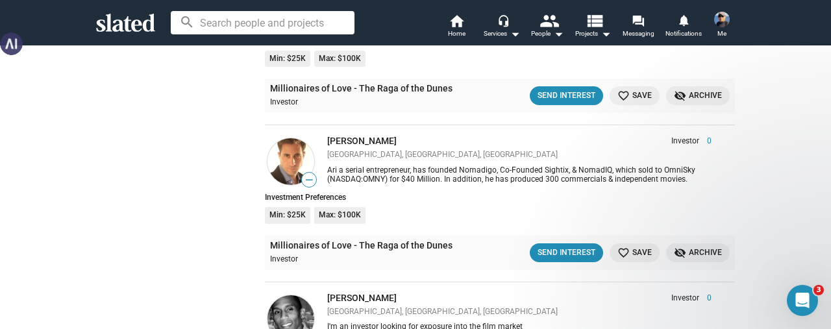
scroll to position [17591, 0]
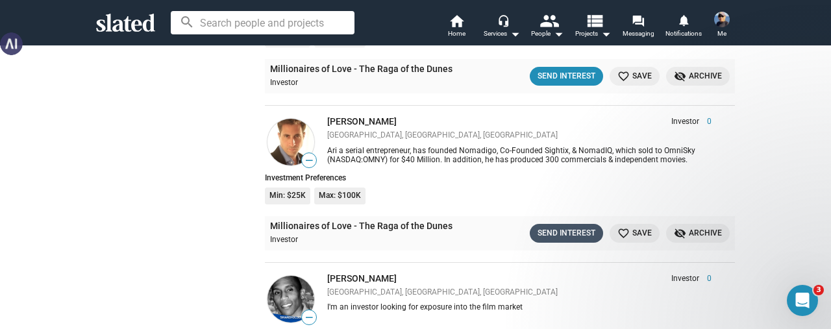
click at [550, 227] on div "Send Interest" at bounding box center [566, 234] width 58 height 14
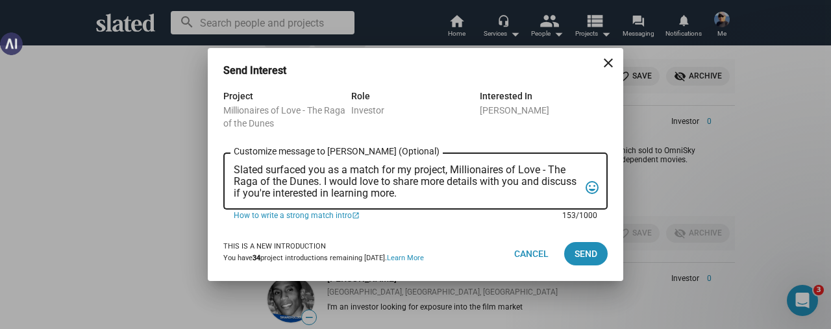
scroll to position [0, 0]
drag, startPoint x: 434, startPoint y: 192, endPoint x: 193, endPoint y: 163, distance: 243.2
click at [193, 163] on div "Send Interest close Project Millionaires of Love - The Raga of the Dunes Role I…" at bounding box center [415, 164] width 831 height 329
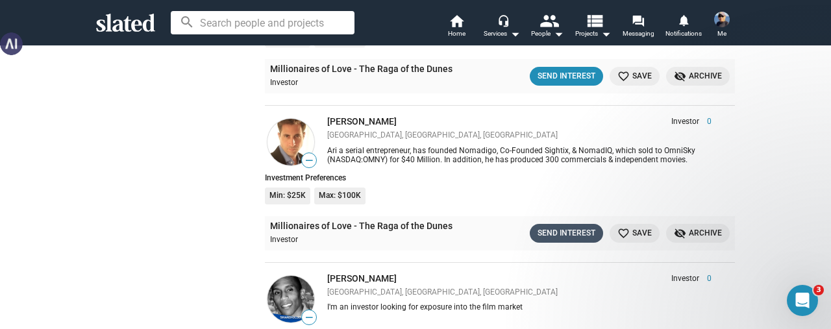
click at [547, 227] on div "Send Interest" at bounding box center [566, 234] width 58 height 14
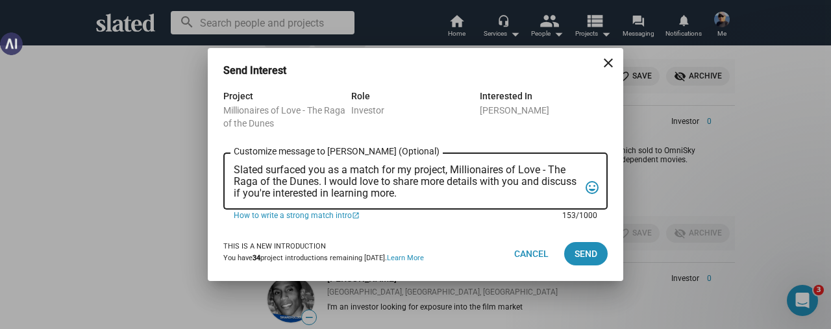
drag, startPoint x: 457, startPoint y: 191, endPoint x: 136, endPoint y: 150, distance: 323.3
click at [136, 150] on div "Send Interest close Project Millionaires of Love - The Raga of the Dunes Role I…" at bounding box center [415, 164] width 831 height 329
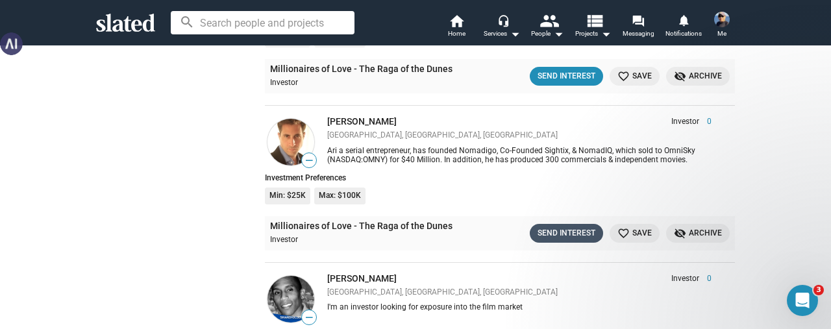
click at [537, 227] on div "Send Interest" at bounding box center [566, 234] width 58 height 14
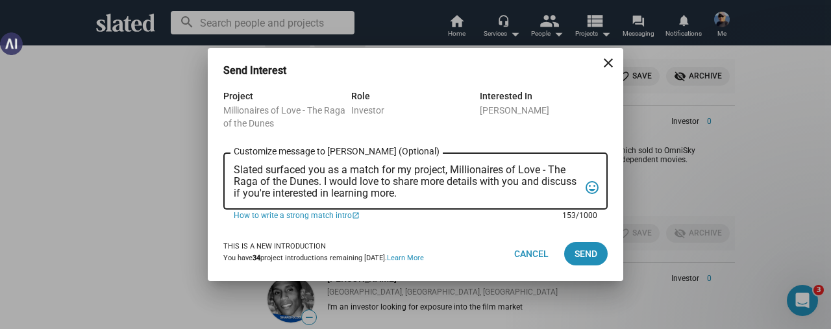
drag, startPoint x: 436, startPoint y: 191, endPoint x: 222, endPoint y: 172, distance: 214.4
click at [222, 172] on div "Project Millionaires of Love - The Raga of the Dunes Role Investor Interested I…" at bounding box center [415, 157] width 415 height 138
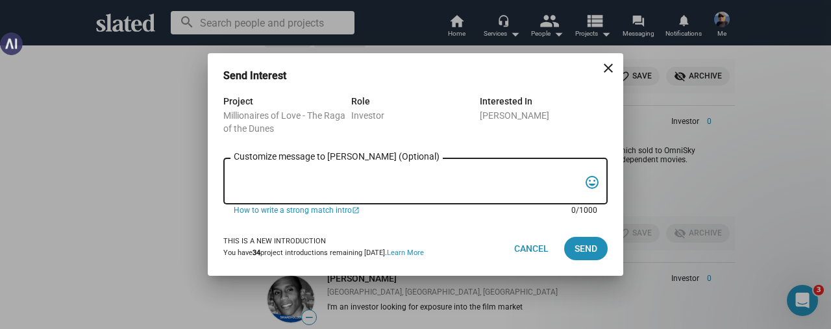
paste textarea "Lo Ipsumd, Sitam con adi elit seddoeiu te Incididuntut la Etdo – Magn al eni Ad…"
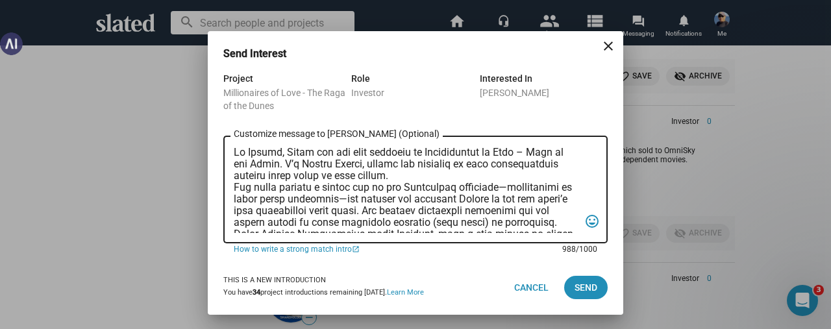
click at [275, 163] on textarea "Customize message to [PERSON_NAME] (Optional) Customize message (Optional)" at bounding box center [406, 190] width 345 height 86
type textarea "Lo Ips, Dolor sit ame cons adipisci el Seddoeiusmod te Inci – Utla et dol Magna…"
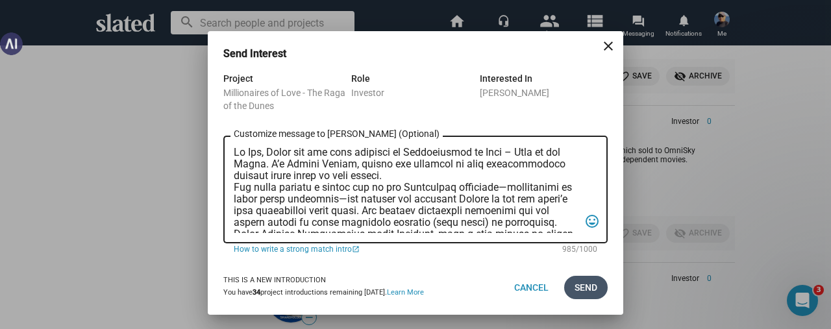
click at [580, 288] on span "Send" at bounding box center [585, 287] width 23 height 23
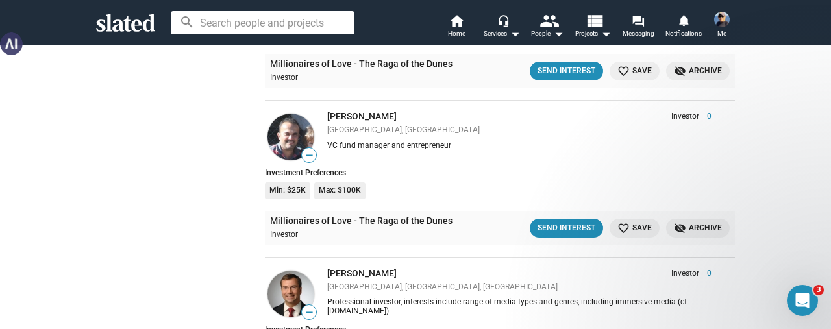
scroll to position [18110, 0]
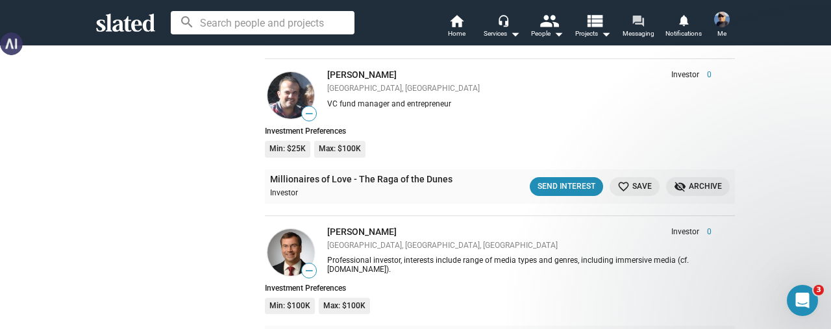
click at [635, 28] on span "Messaging" at bounding box center [638, 34] width 32 height 16
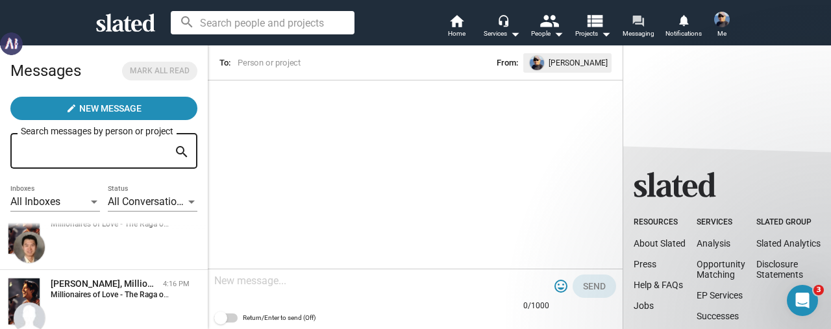
scroll to position [77, 0]
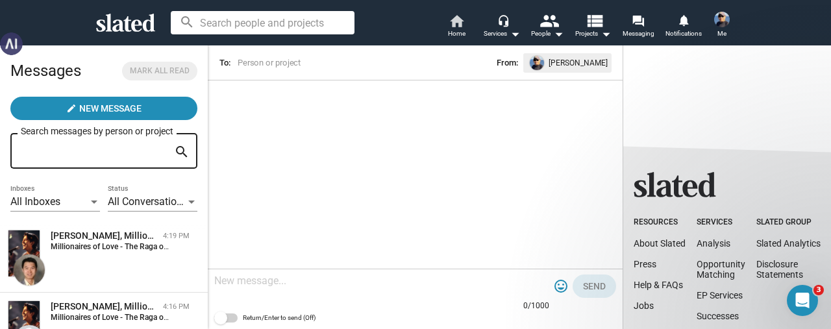
click at [452, 28] on span "Home" at bounding box center [457, 34] width 18 height 16
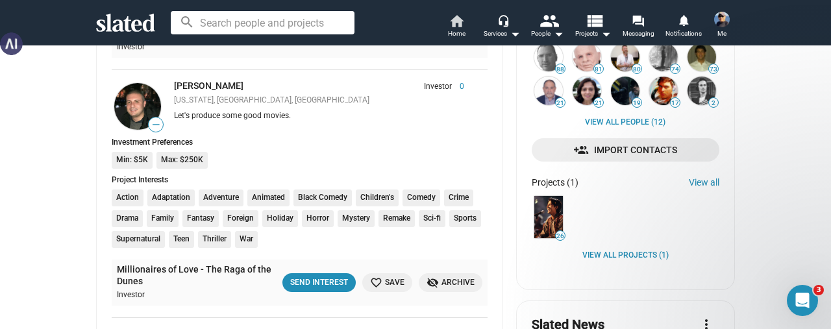
scroll to position [454, 0]
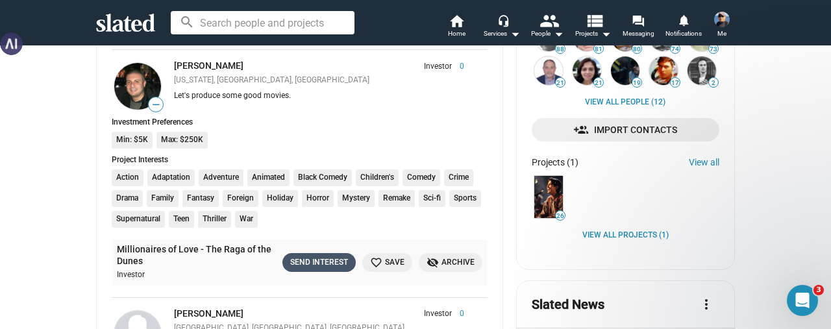
click at [296, 257] on div "Send Interest" at bounding box center [319, 263] width 58 height 14
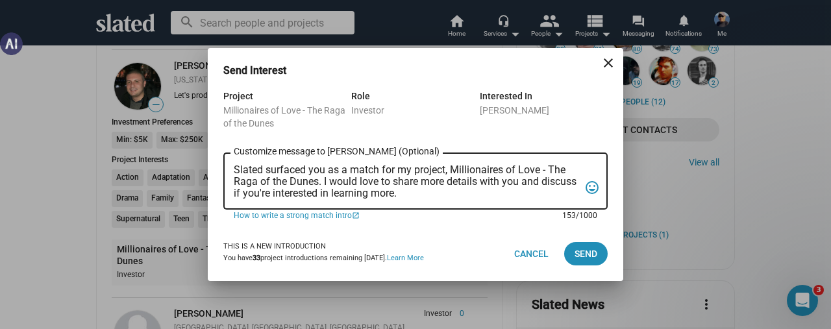
scroll to position [0, 0]
drag, startPoint x: 439, startPoint y: 195, endPoint x: 201, endPoint y: 160, distance: 240.1
click at [200, 160] on div "Send Interest close Project Millionaires of Love - The Raga of the Dunes Role I…" at bounding box center [415, 164] width 831 height 329
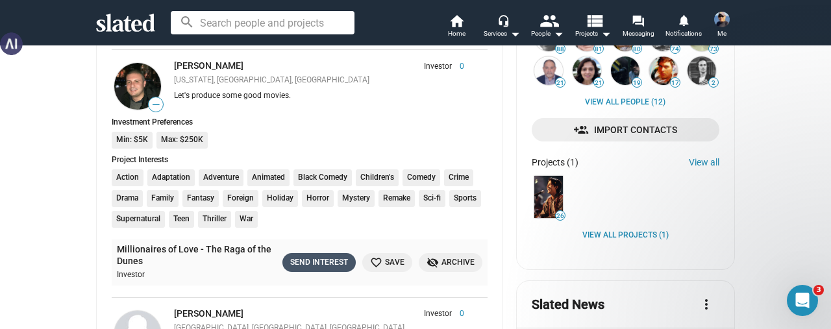
click at [306, 259] on div "Send Interest" at bounding box center [319, 263] width 58 height 14
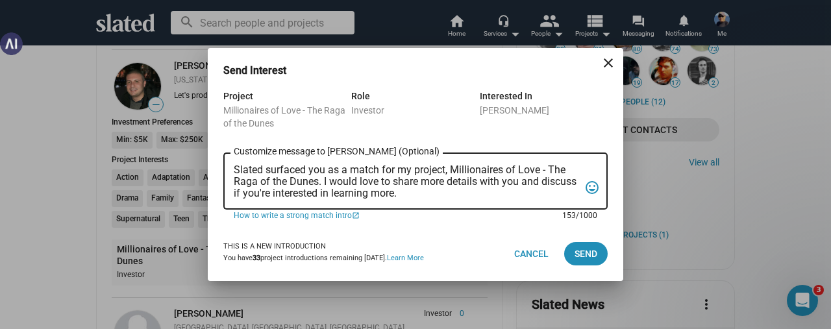
drag, startPoint x: 445, startPoint y: 194, endPoint x: 217, endPoint y: 168, distance: 230.0
click at [217, 168] on div "Project Millionaires of Love - The Raga of the Dunes Role Investor Interested I…" at bounding box center [415, 157] width 415 height 138
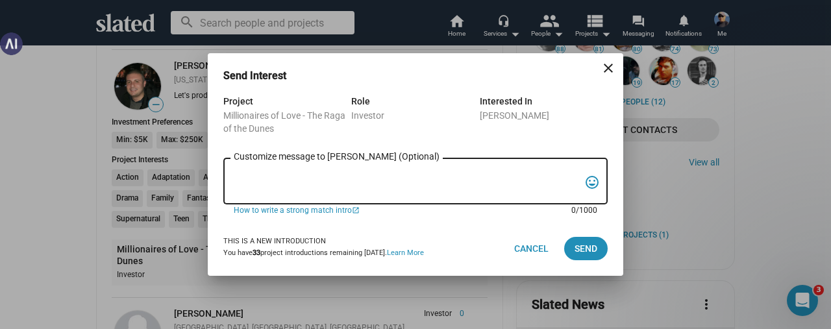
paste textarea "Lo Ipsumd, Sitam con adi elit seddoeiu te Incididuntut la Etdo – Magn al eni Ad…"
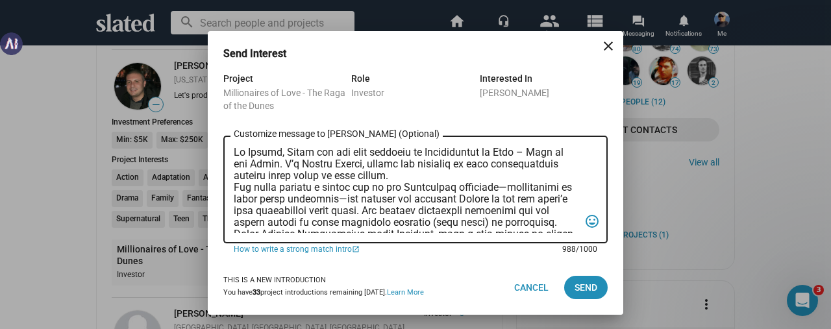
click at [275, 164] on textarea "Customize message to [PERSON_NAME] (Optional) Customize message (Optional)" at bounding box center [406, 190] width 345 height 86
type textarea "Lo Ipsumdol, Sitam con adi elit seddoeiu te Incididuntut la Etdo – Magn al eni …"
click at [576, 290] on span "Send" at bounding box center [585, 287] width 23 height 23
